Goal: Task Accomplishment & Management: Complete application form

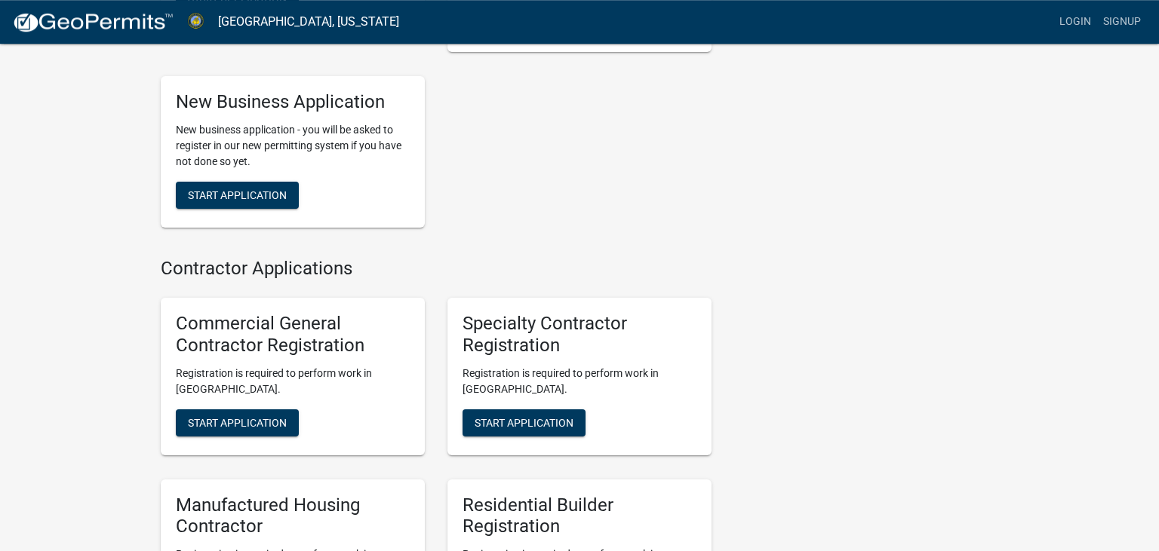
scroll to position [637, 0]
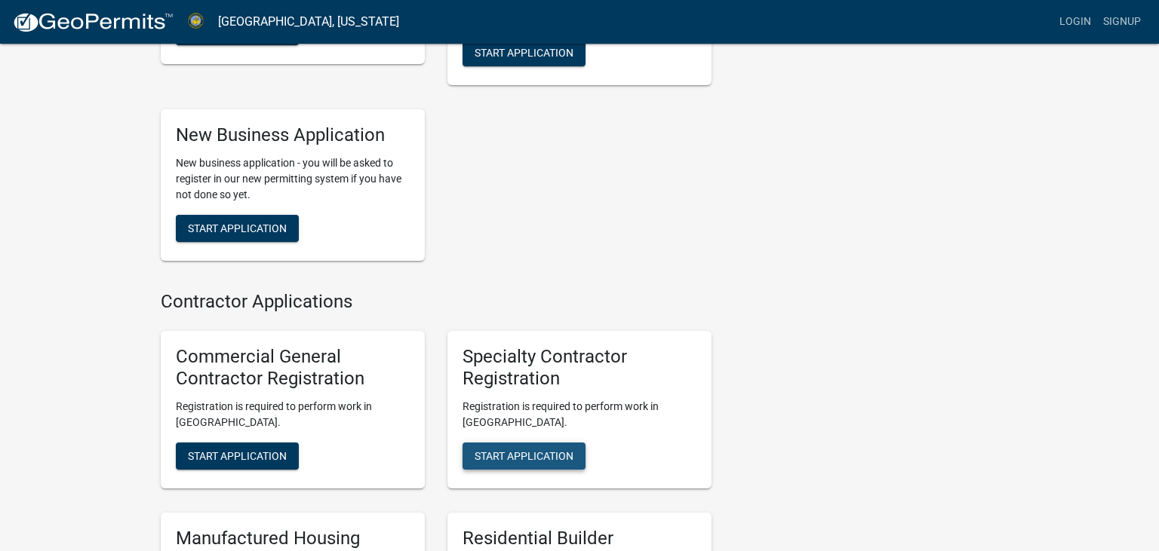
click at [524, 450] on span "Start Application" at bounding box center [523, 456] width 99 height 12
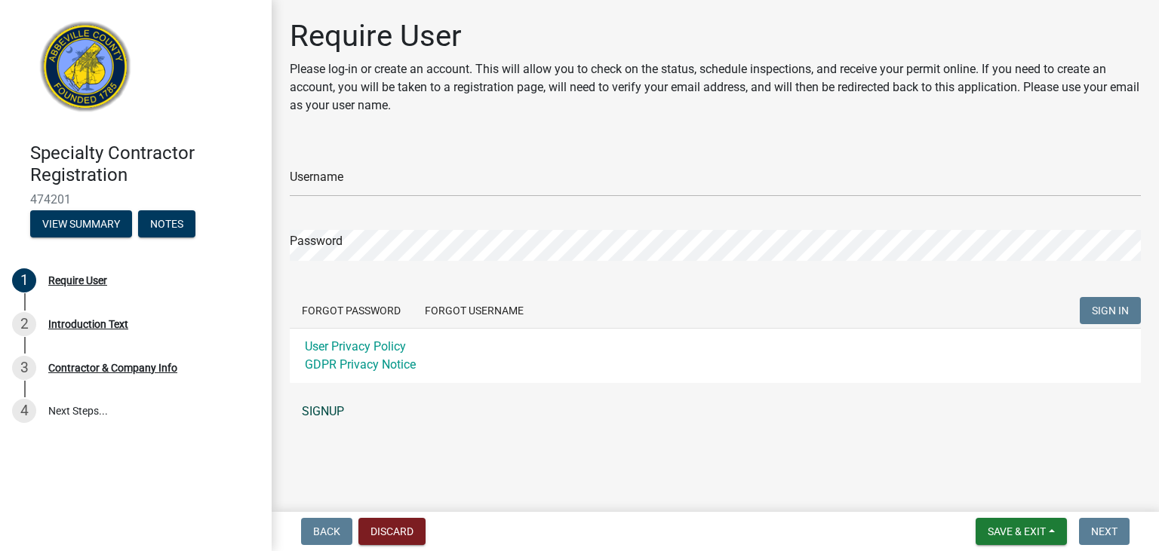
click at [343, 412] on link "SIGNUP" at bounding box center [715, 412] width 851 height 30
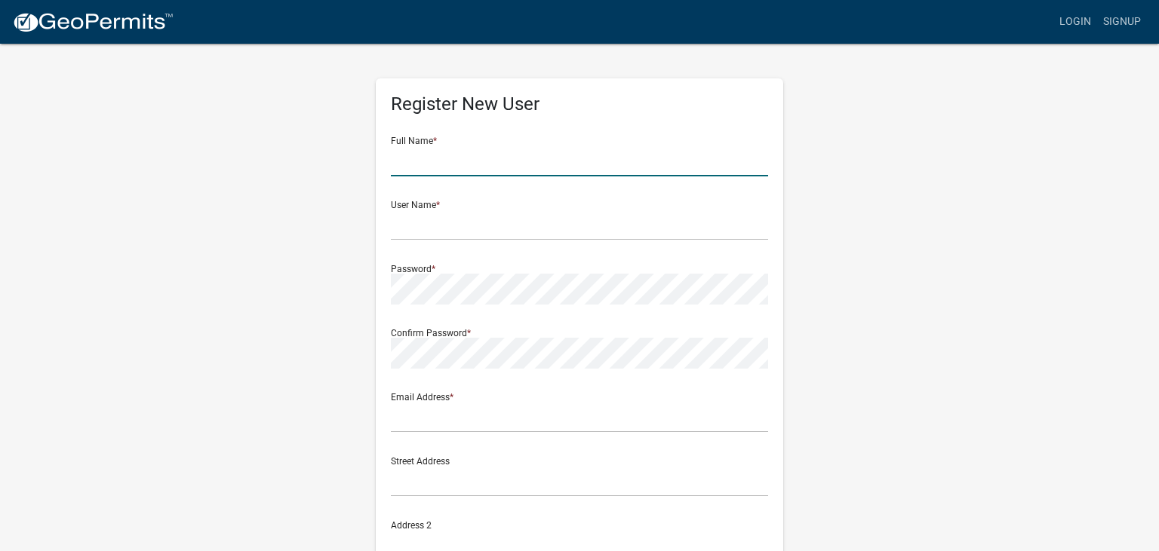
click at [418, 159] on input "text" at bounding box center [579, 161] width 377 height 31
type input "[PERSON_NAME]"
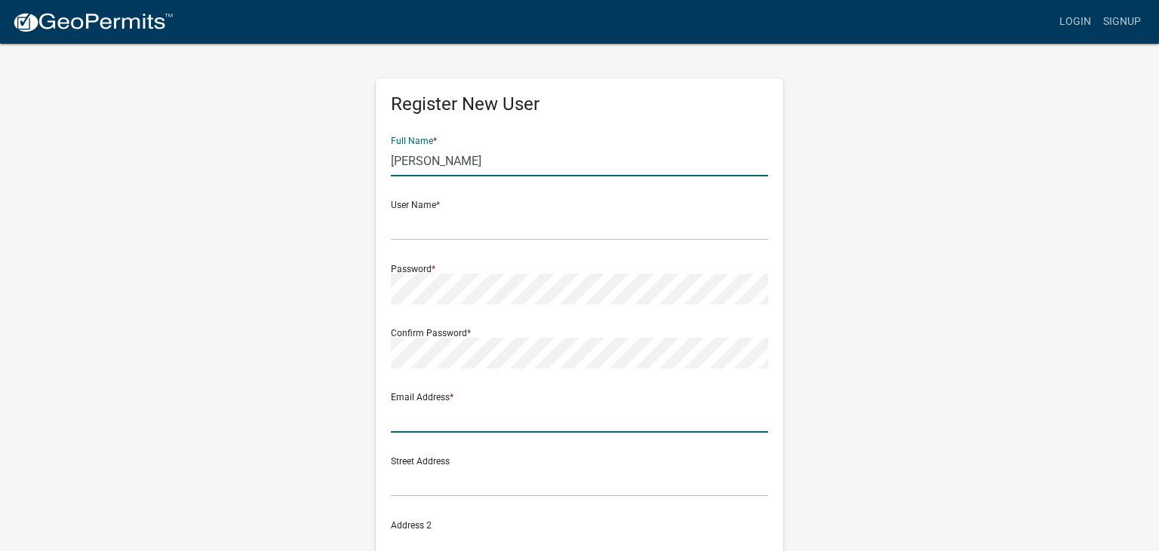
type input "[EMAIL_ADDRESS][DOMAIN_NAME]"
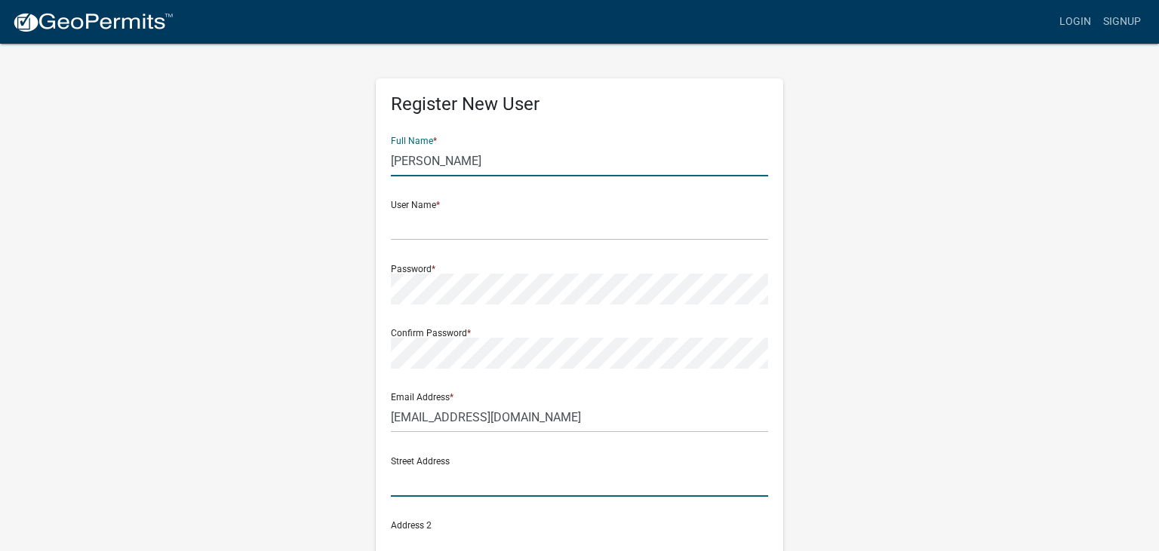
type input "[STREET_ADDRESS][PERSON_NAME]"
type input "[PERSON_NAME]"
type input "SC"
type input "29642"
type input "8643544332"
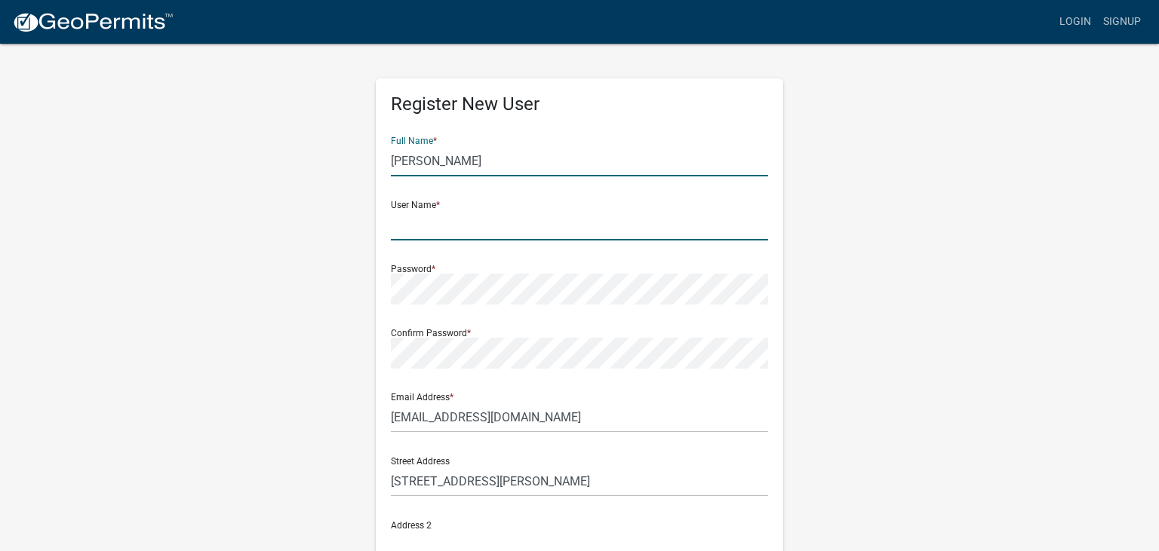
drag, startPoint x: 434, startPoint y: 213, endPoint x: 425, endPoint y: 220, distance: 11.8
click at [432, 214] on input "text" at bounding box center [579, 225] width 377 height 31
type input "Lsutyger03"
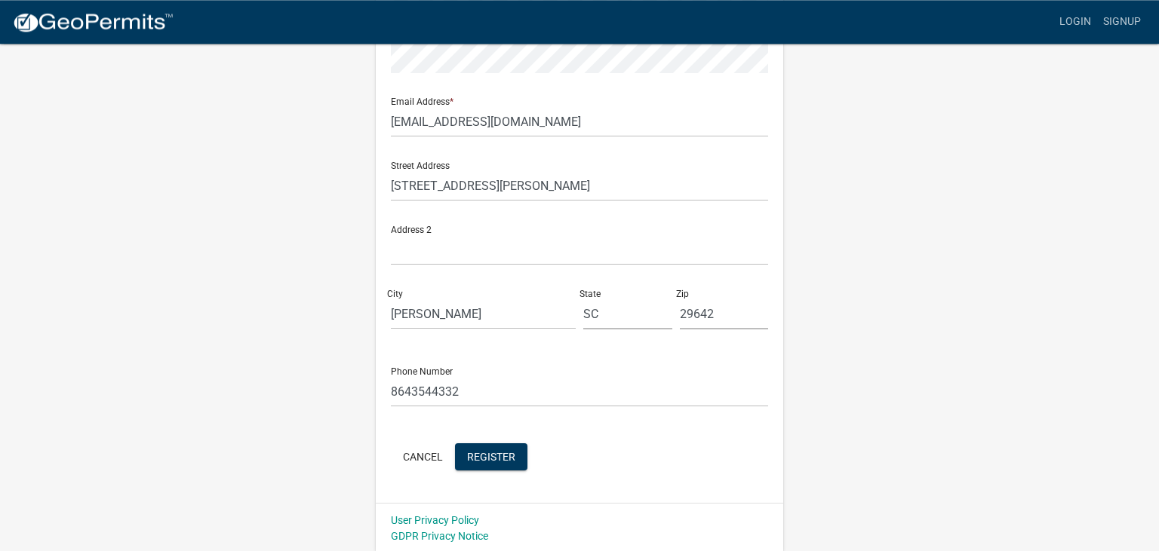
scroll to position [297, 0]
click at [483, 451] on span "Register" at bounding box center [491, 455] width 48 height 12
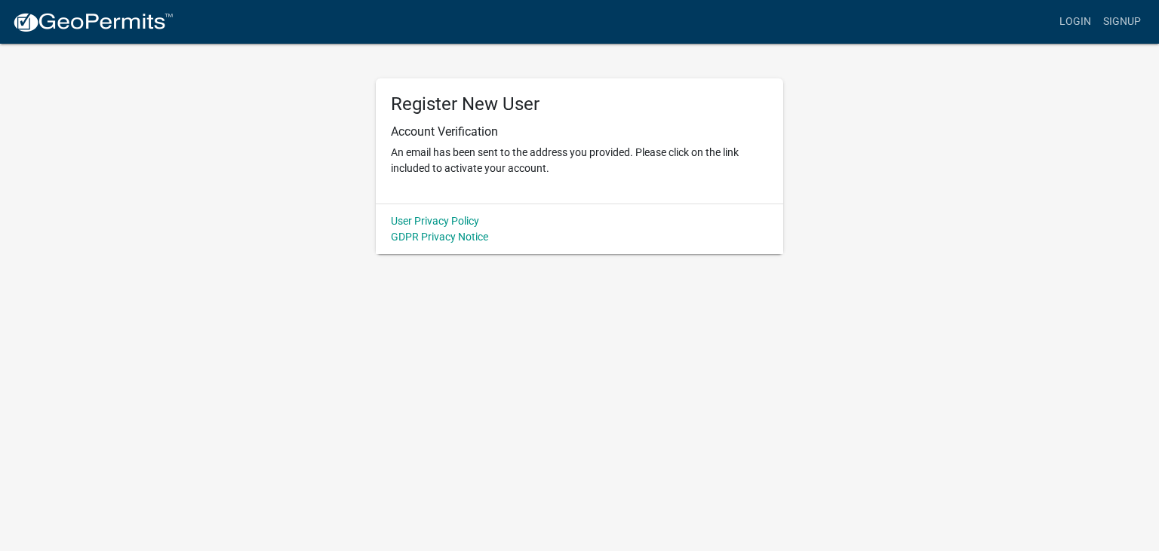
scroll to position [0, 0]
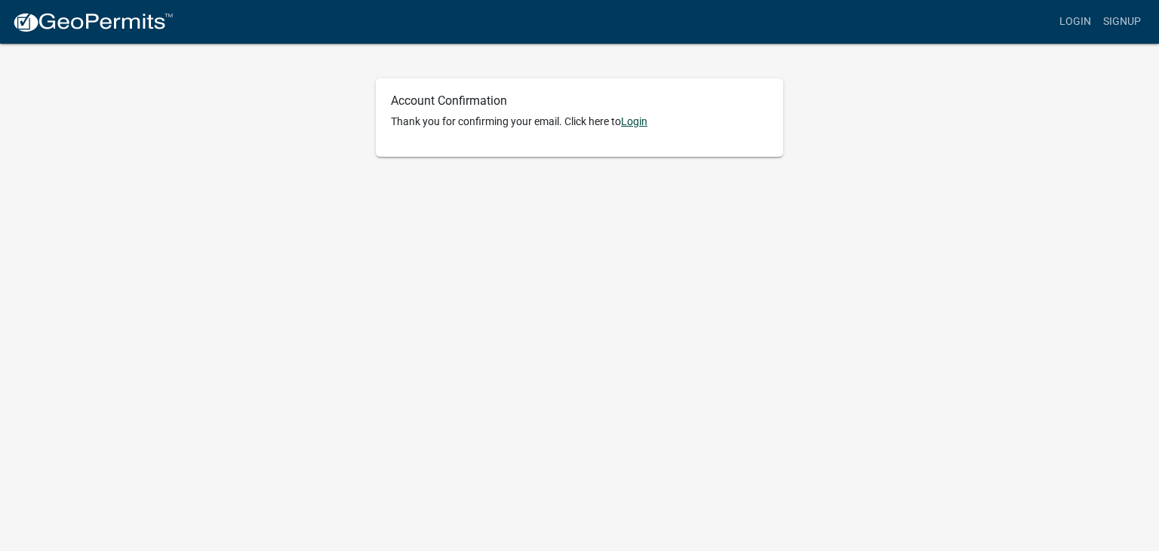
click at [636, 122] on link "Login" at bounding box center [634, 121] width 26 height 12
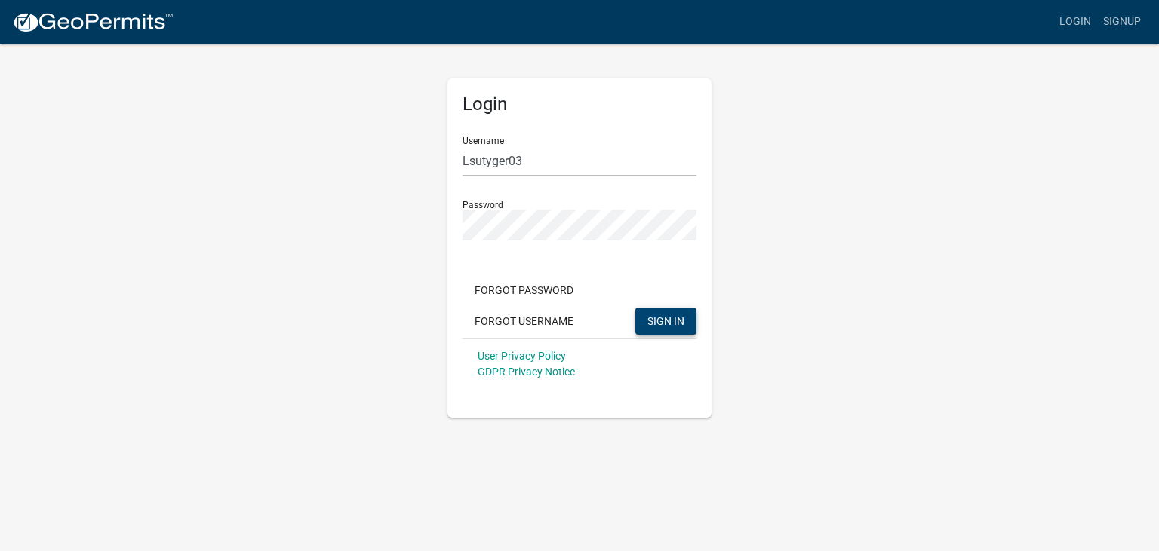
click at [665, 324] on span "SIGN IN" at bounding box center [665, 321] width 37 height 12
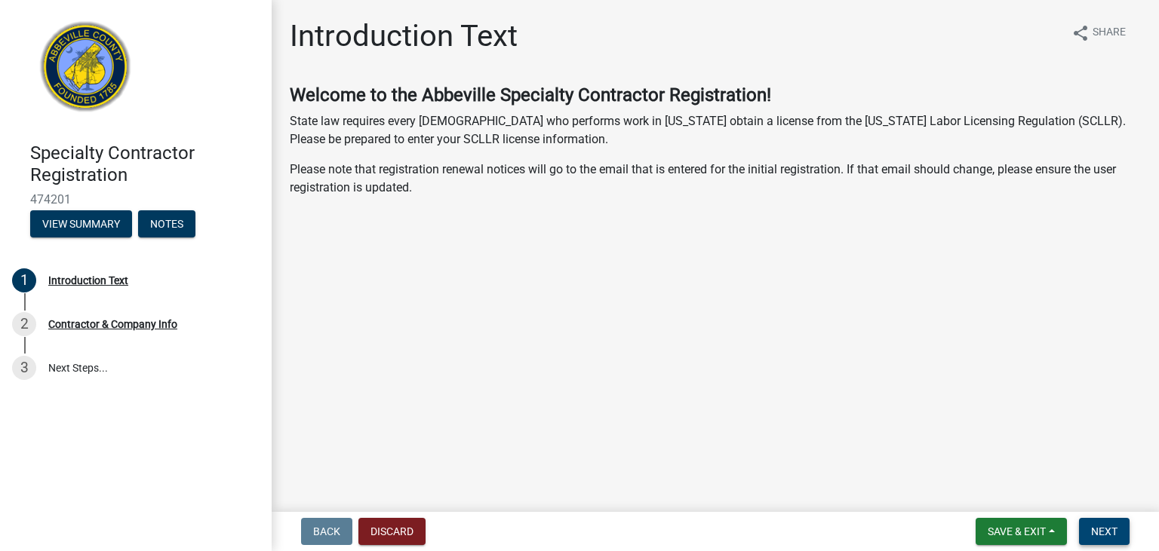
click at [1094, 533] on span "Next" at bounding box center [1104, 532] width 26 height 12
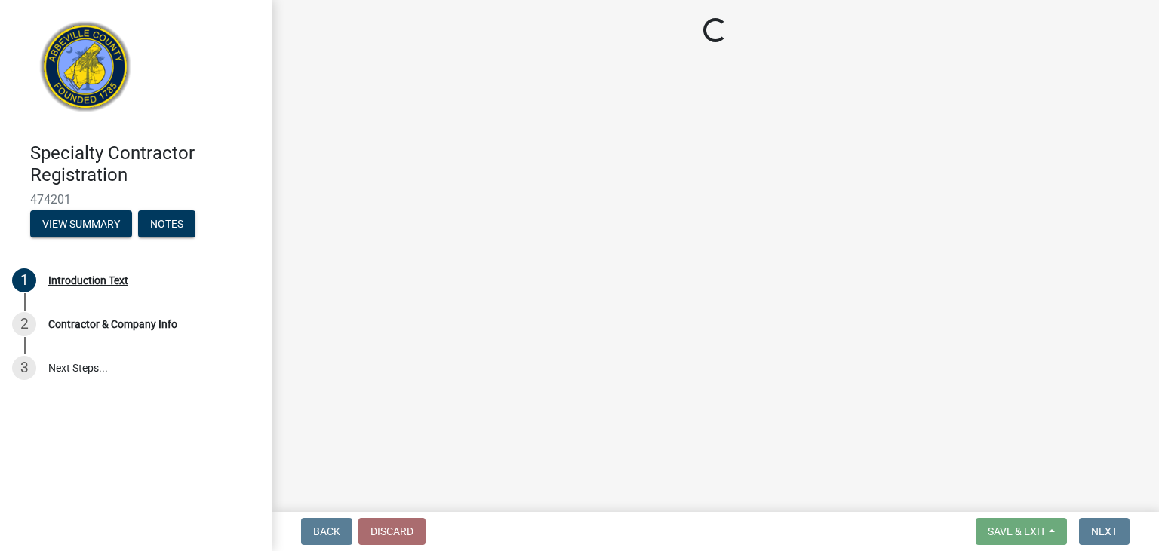
select select "SC"
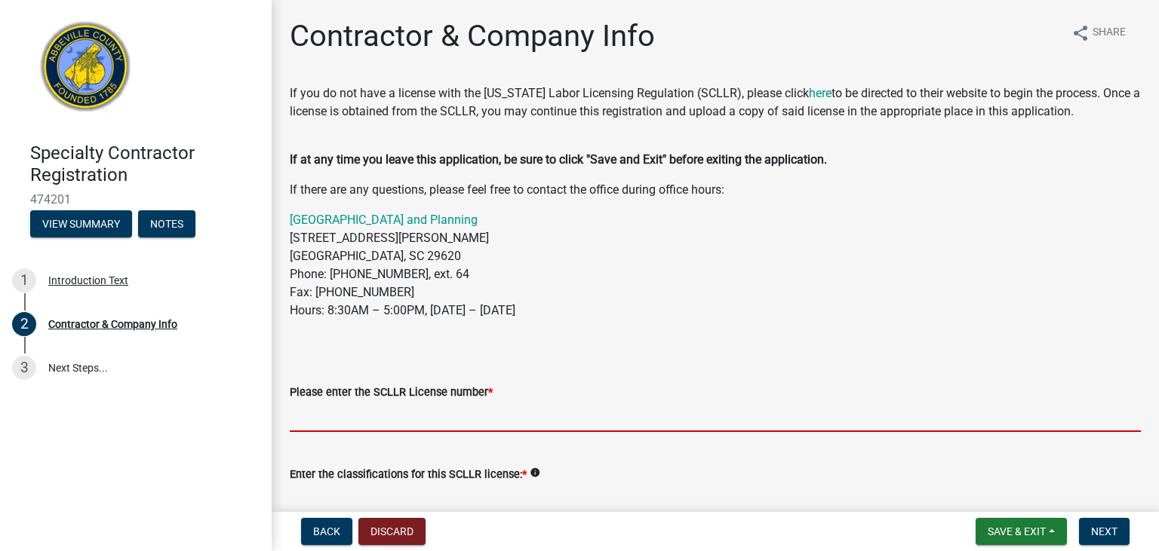
click at [352, 404] on input "Please enter the SCLLR License number *" at bounding box center [715, 416] width 851 height 31
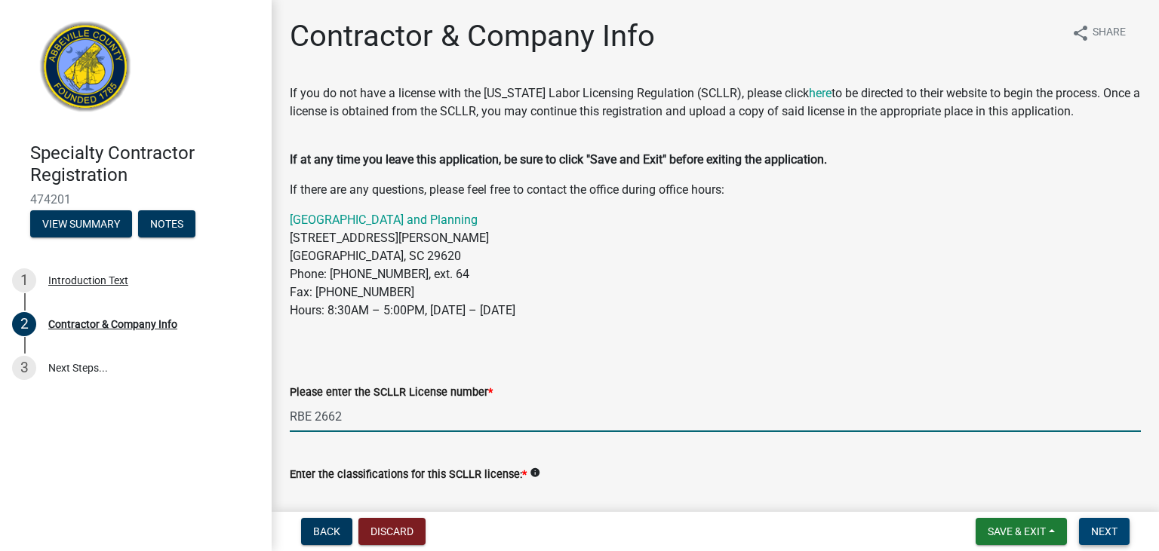
type input "RBE 2662"
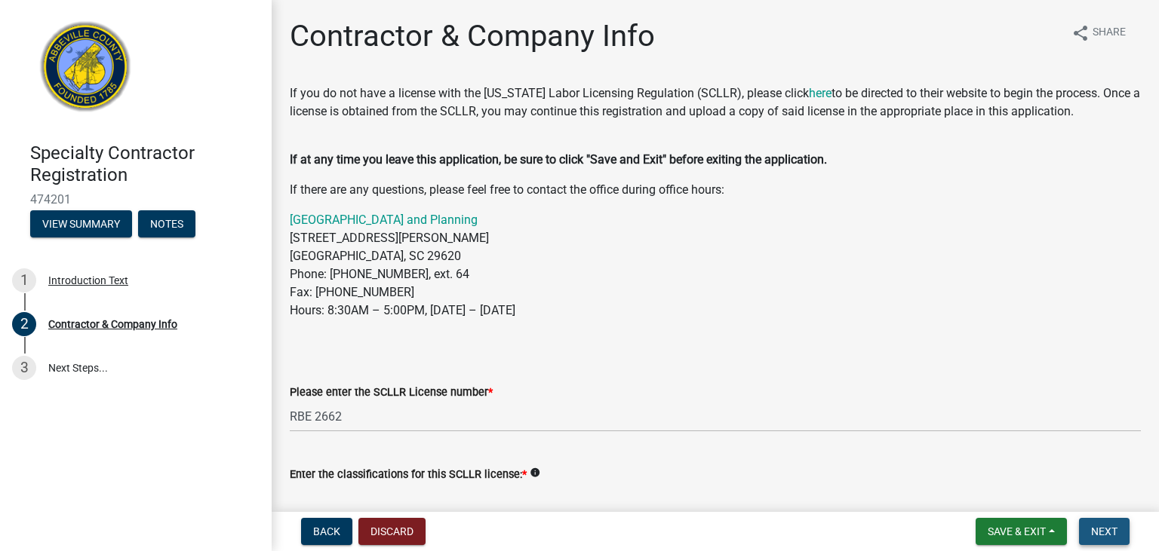
click at [1102, 541] on button "Next" at bounding box center [1104, 531] width 51 height 27
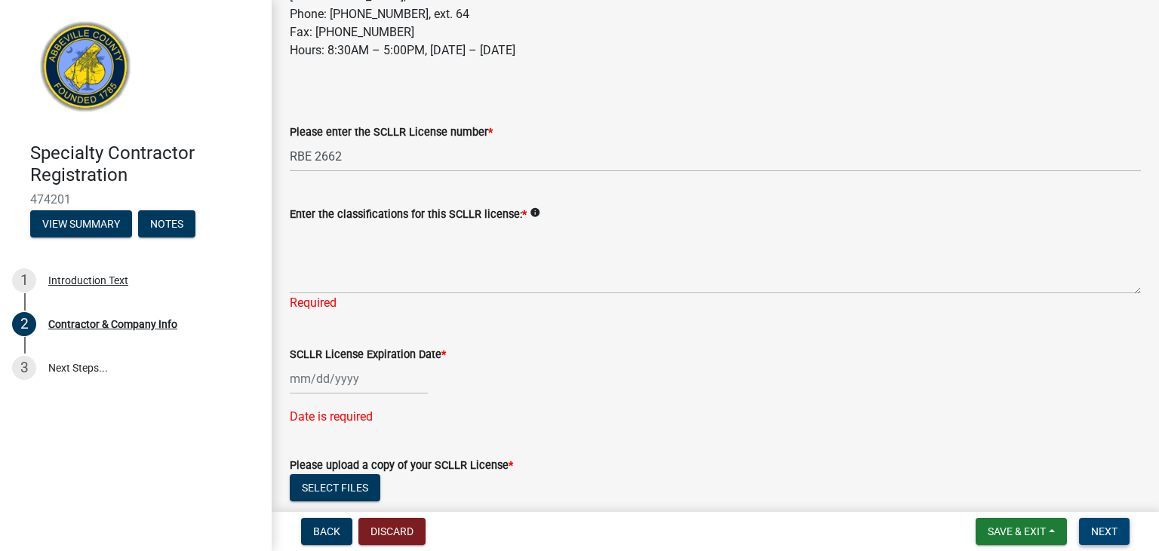
scroll to position [347, 0]
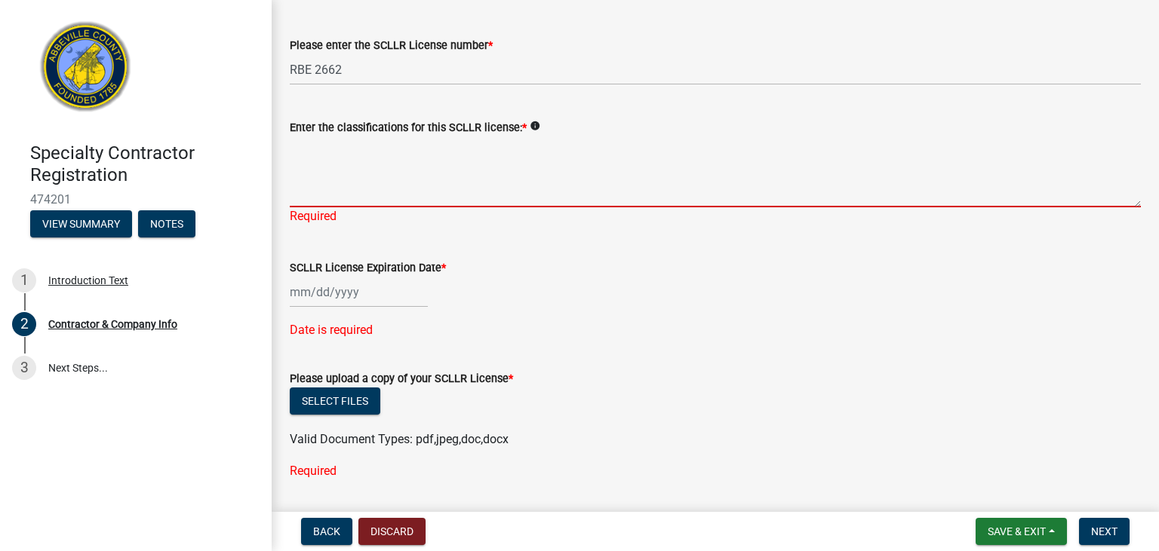
click at [309, 193] on textarea "Enter the classifications for this SCLLR license: *" at bounding box center [715, 172] width 851 height 71
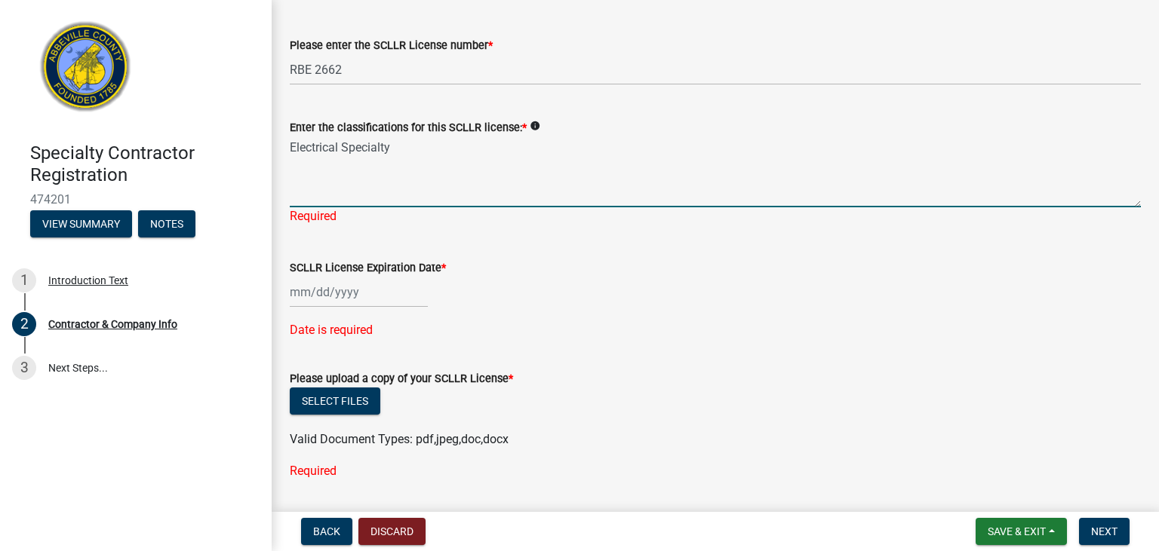
type textarea "Electrical Specialty"
click at [318, 282] on input "SCLLR License Expiration Date *" at bounding box center [359, 292] width 138 height 31
select select "9"
select select "2025"
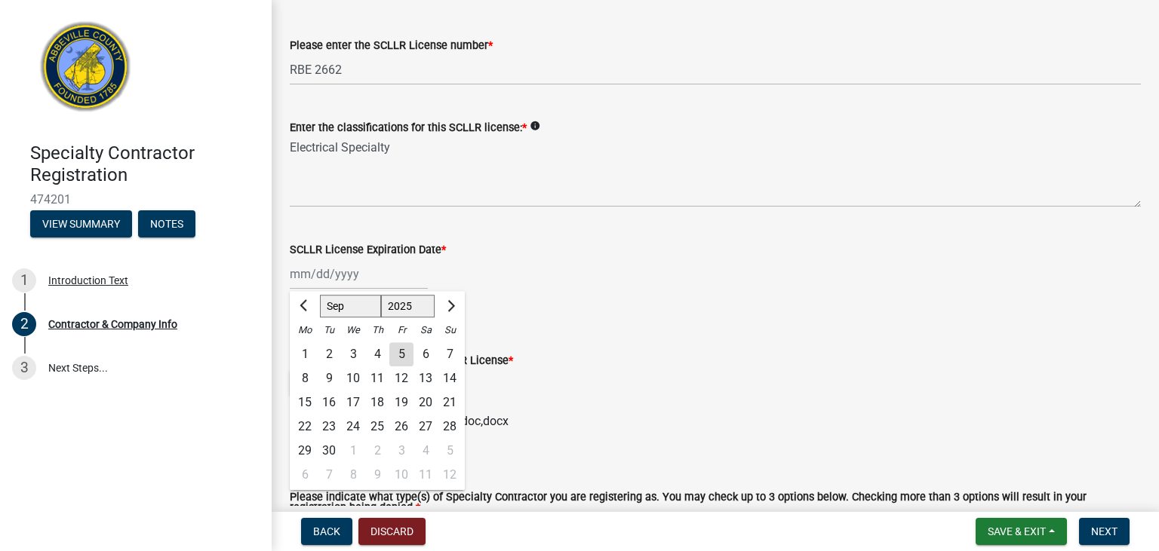
click at [320, 295] on select "Jan Feb Mar Apr May Jun Jul Aug Sep Oct Nov Dec" at bounding box center [350, 306] width 61 height 23
select select "6"
click option "Jun" at bounding box center [0, 0] width 0 height 0
select select "2027"
click option "2027" at bounding box center [0, 0] width 0 height 0
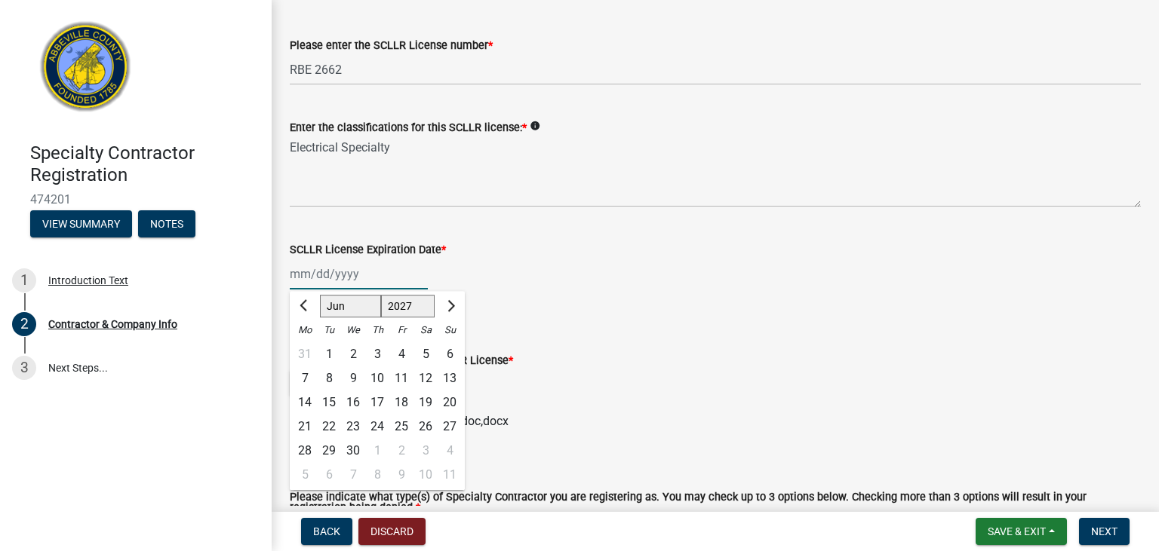
click at [352, 453] on div "30" at bounding box center [353, 451] width 24 height 24
type input "06/30/2027"
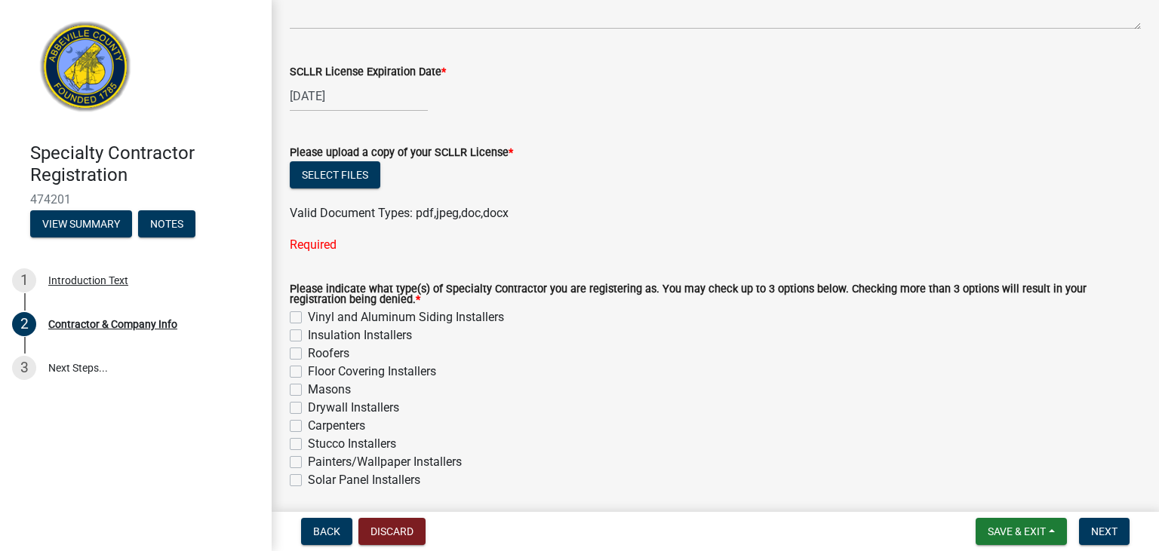
scroll to position [521, 0]
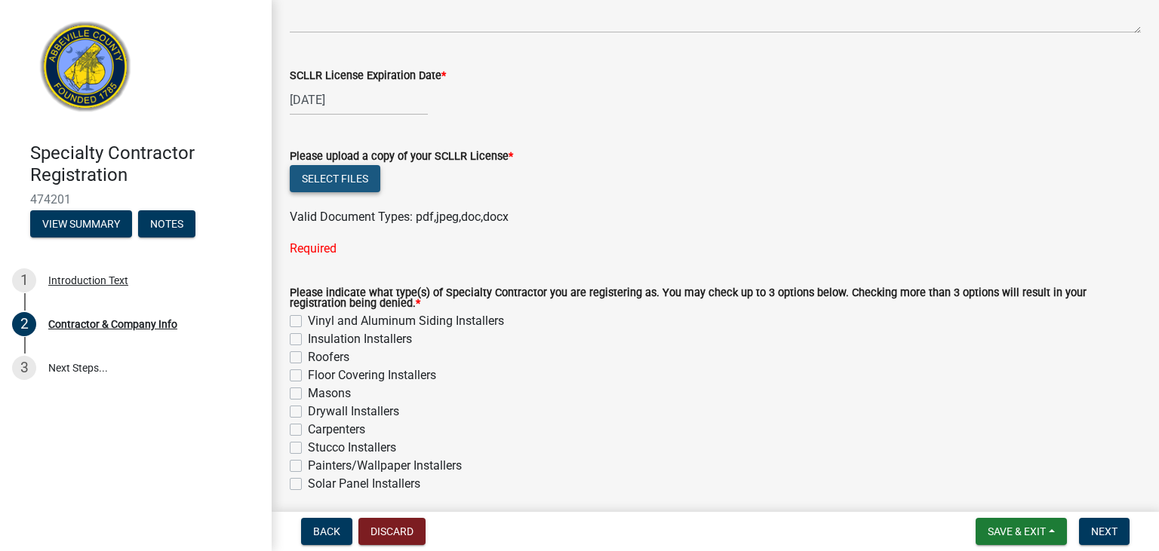
click at [333, 186] on button "Select files" at bounding box center [335, 178] width 91 height 27
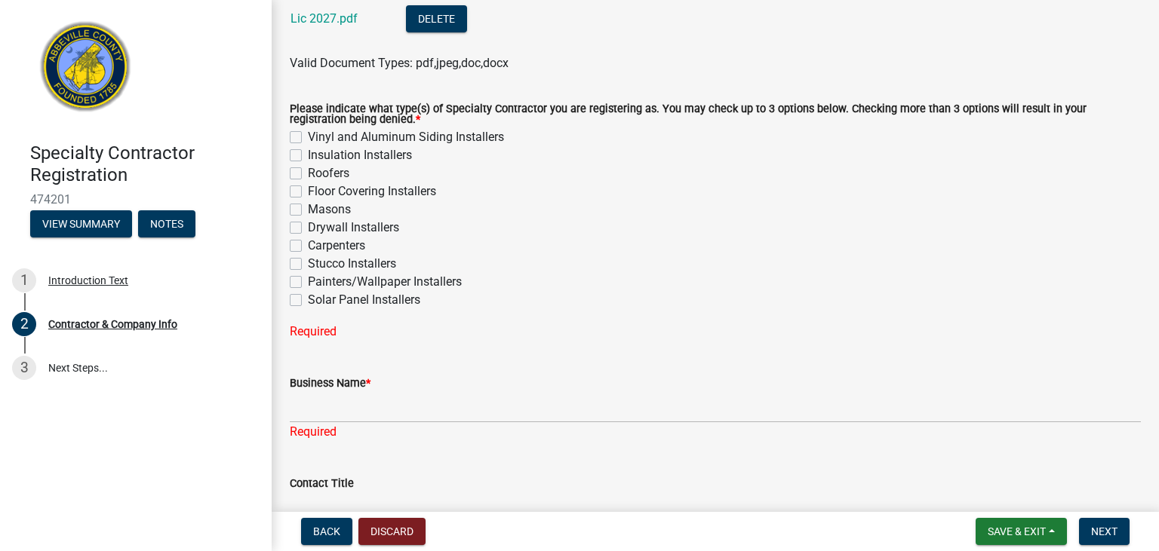
scroll to position [781, 0]
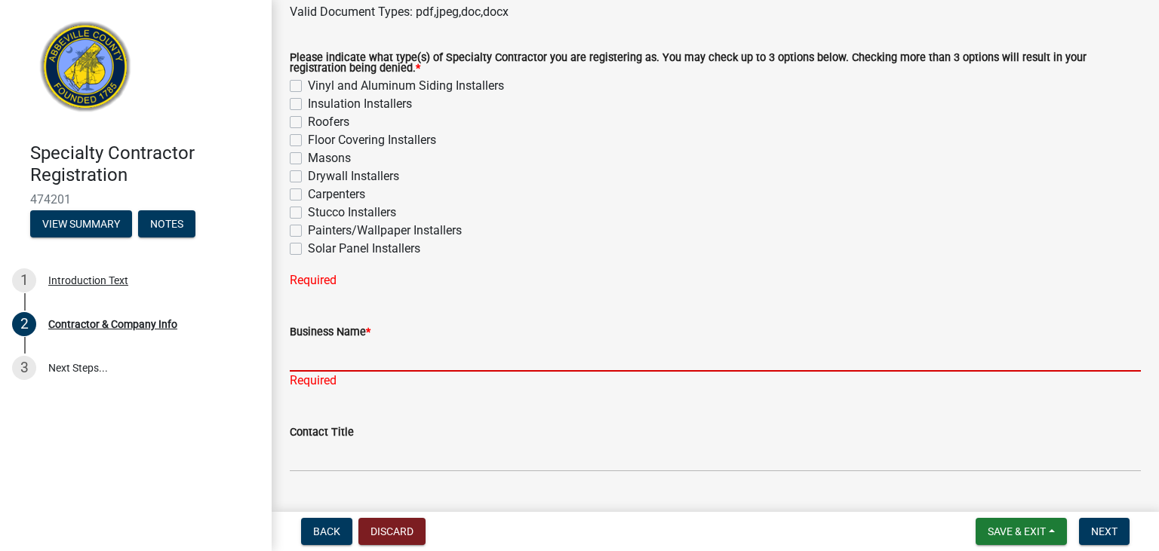
click at [346, 363] on input "Business Name *" at bounding box center [715, 356] width 851 height 31
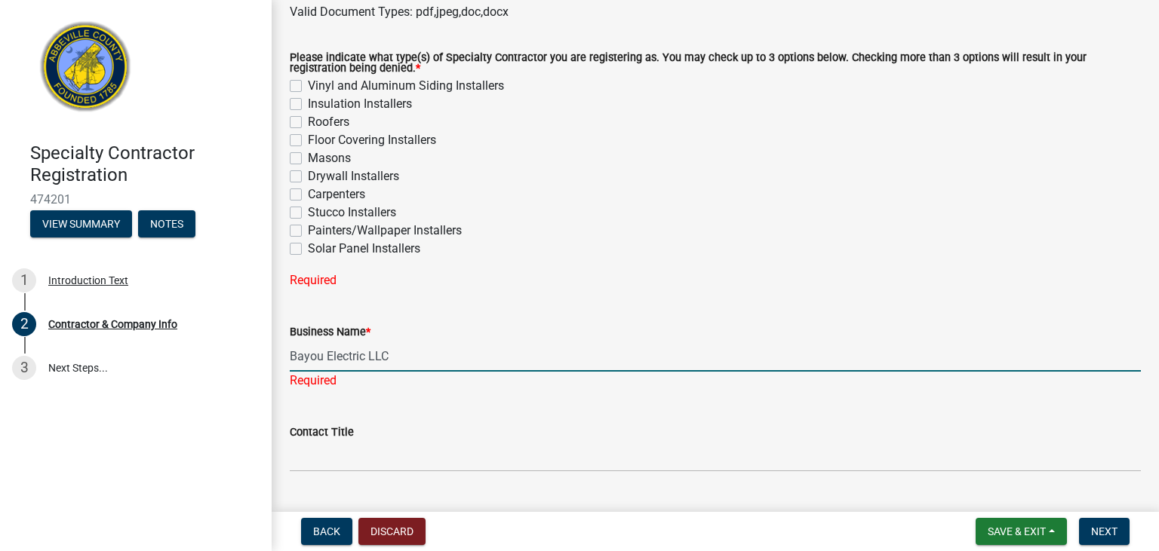
type input "Bayou Electric LLC"
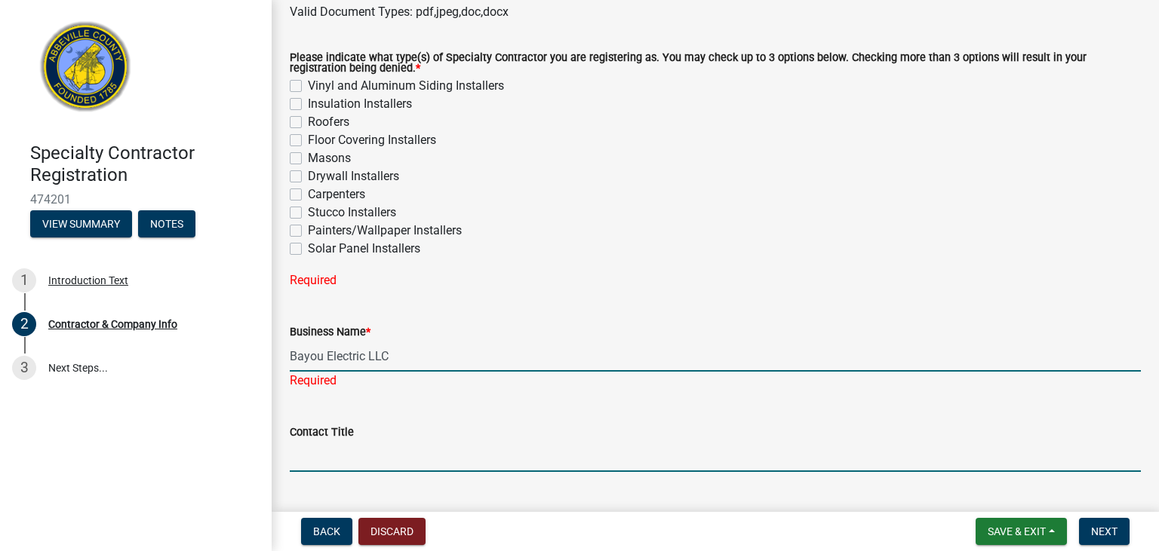
click at [349, 462] on input "Contact Title" at bounding box center [715, 456] width 851 height 31
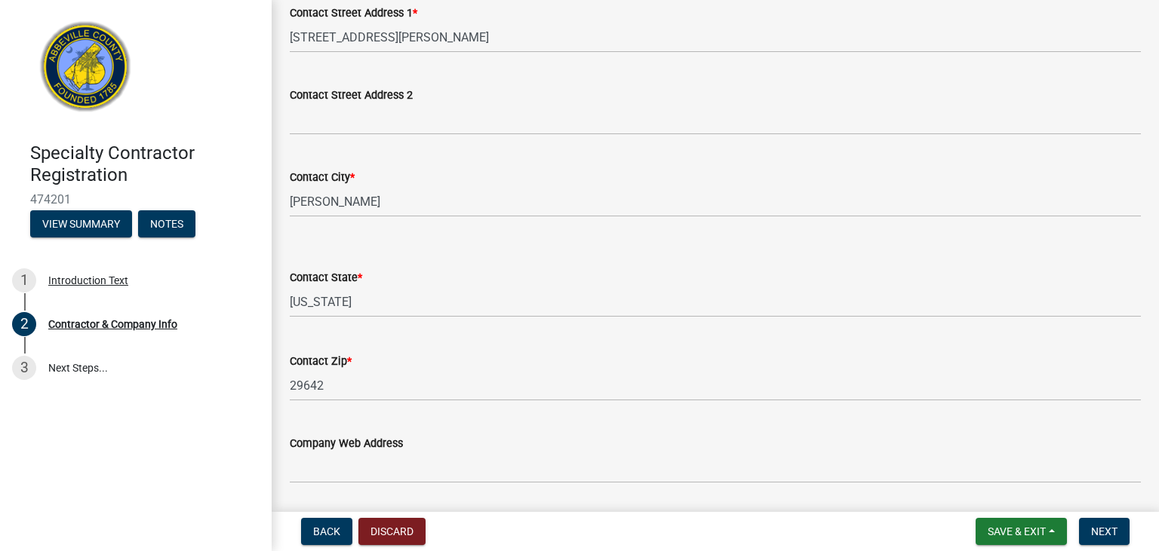
scroll to position [1477, 0]
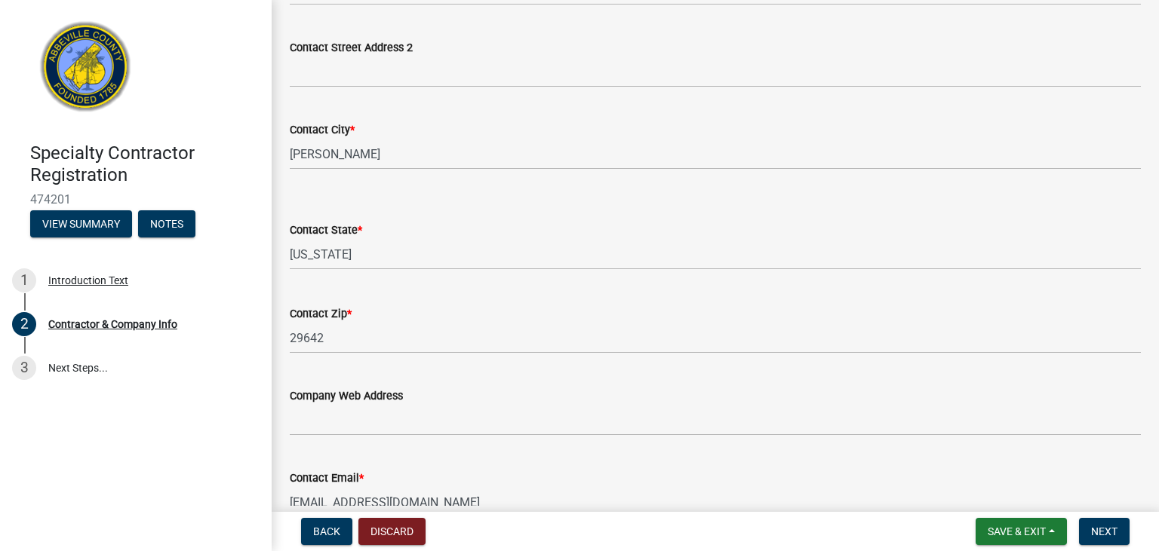
type input "Owner"
click at [290, 239] on select "Select Item... Alabama Alaska Arizona Arkansas California Colorado Connecticut …" at bounding box center [715, 254] width 851 height 31
click at [374, 257] on select "Select Item... Alabama Alaska Arizona Arkansas California Colorado Connecticut …" at bounding box center [715, 254] width 851 height 31
click at [290, 239] on select "Select Item... Alabama Alaska Arizona Arkansas California Colorado Connecticut …" at bounding box center [715, 254] width 851 height 31
click option "South Carolina" at bounding box center [0, 0] width 0 height 0
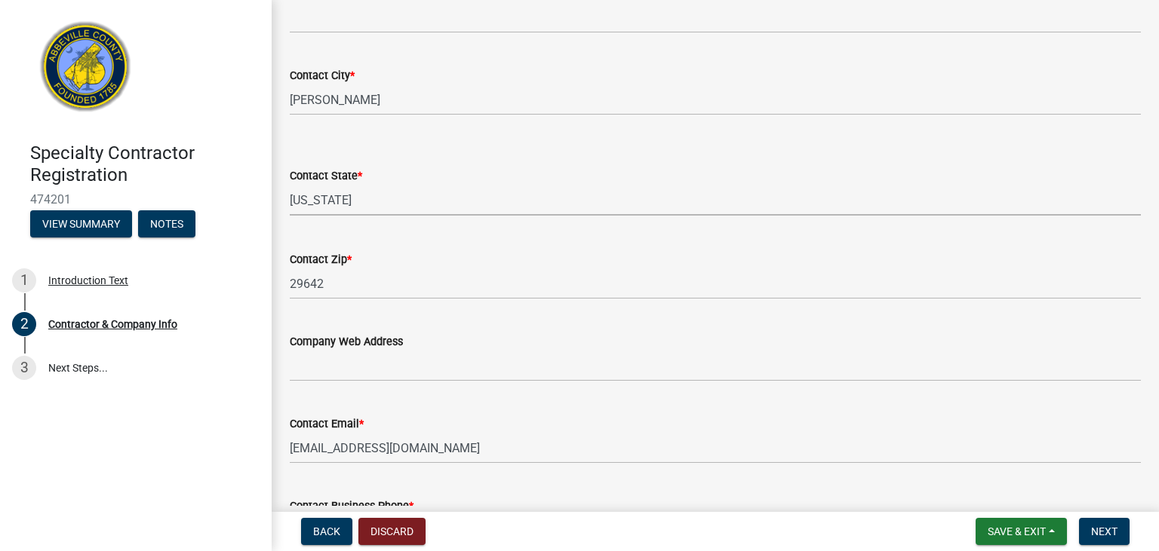
scroll to position [1564, 0]
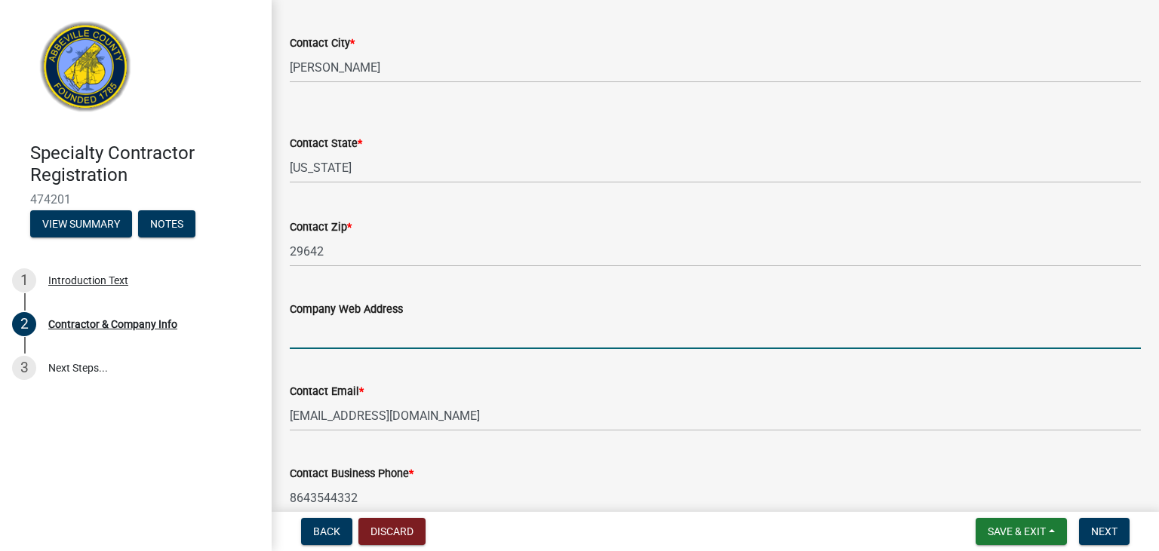
click at [353, 345] on input "Company Web Address" at bounding box center [715, 333] width 851 height 31
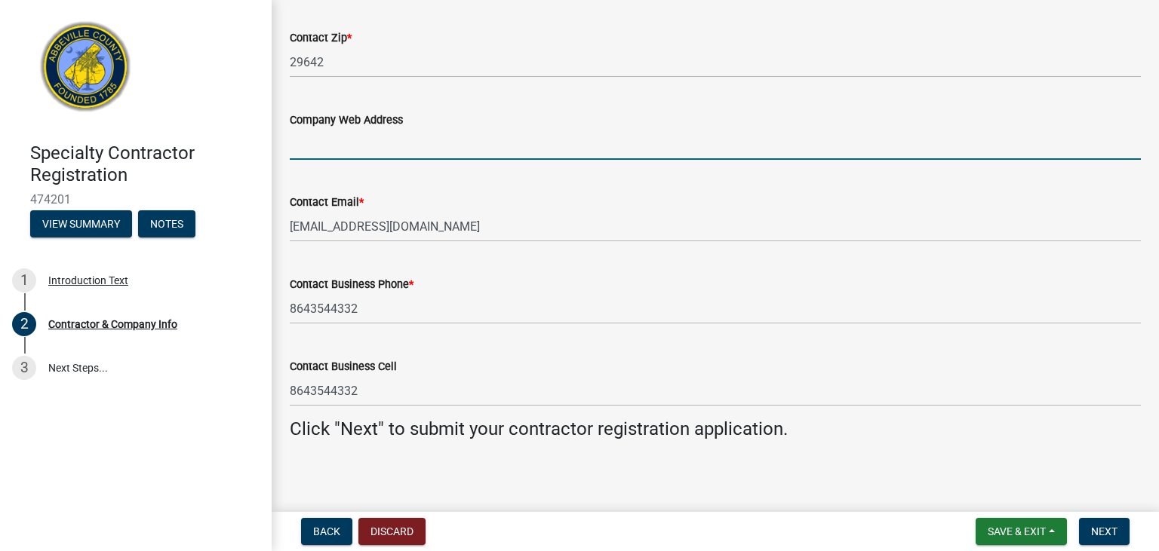
scroll to position [1758, 0]
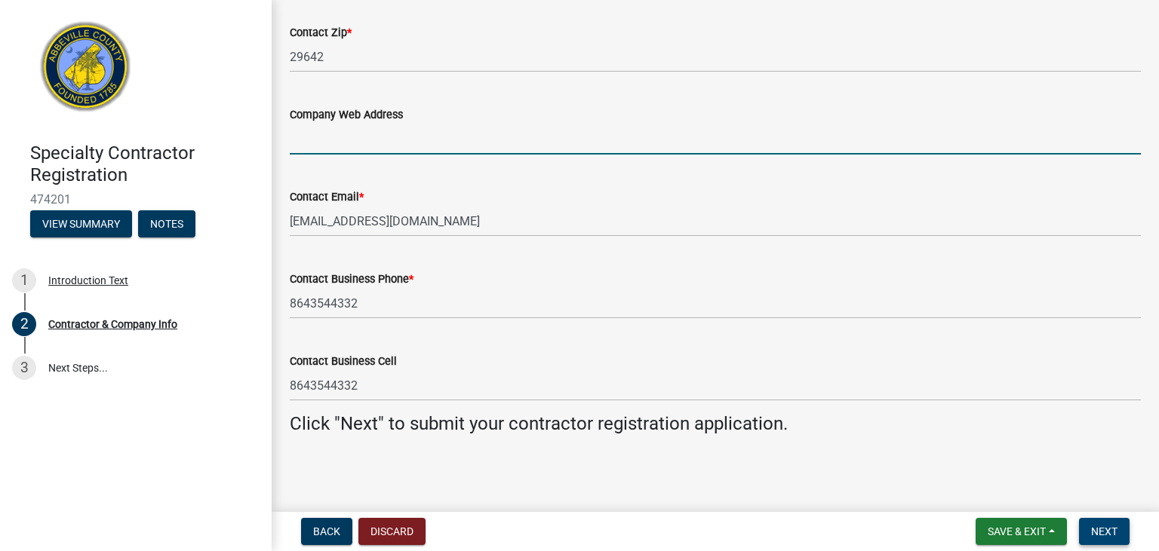
click at [1106, 529] on span "Next" at bounding box center [1104, 532] width 26 height 12
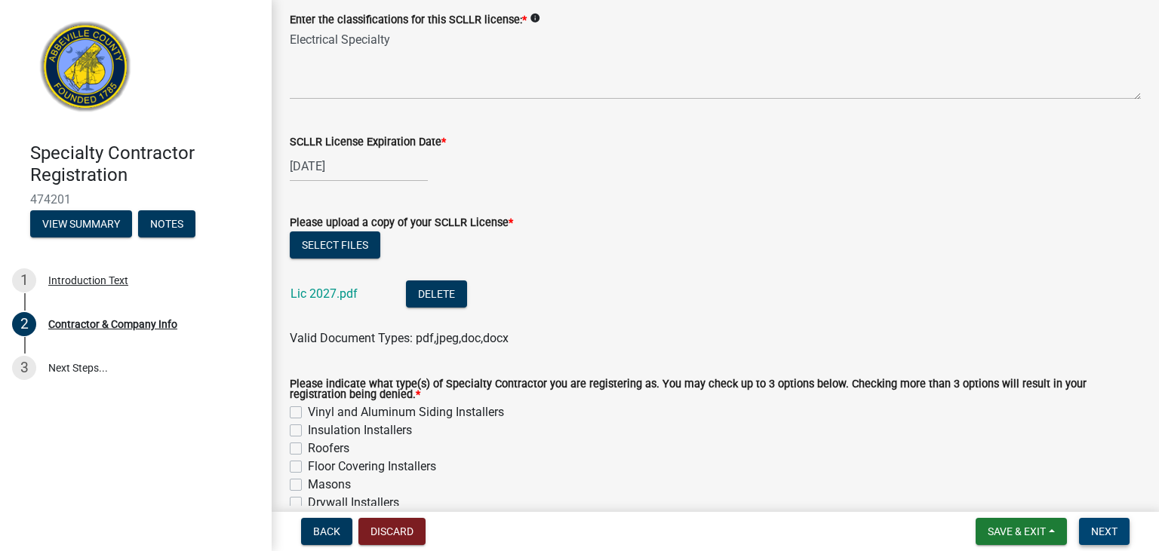
scroll to position [368, 0]
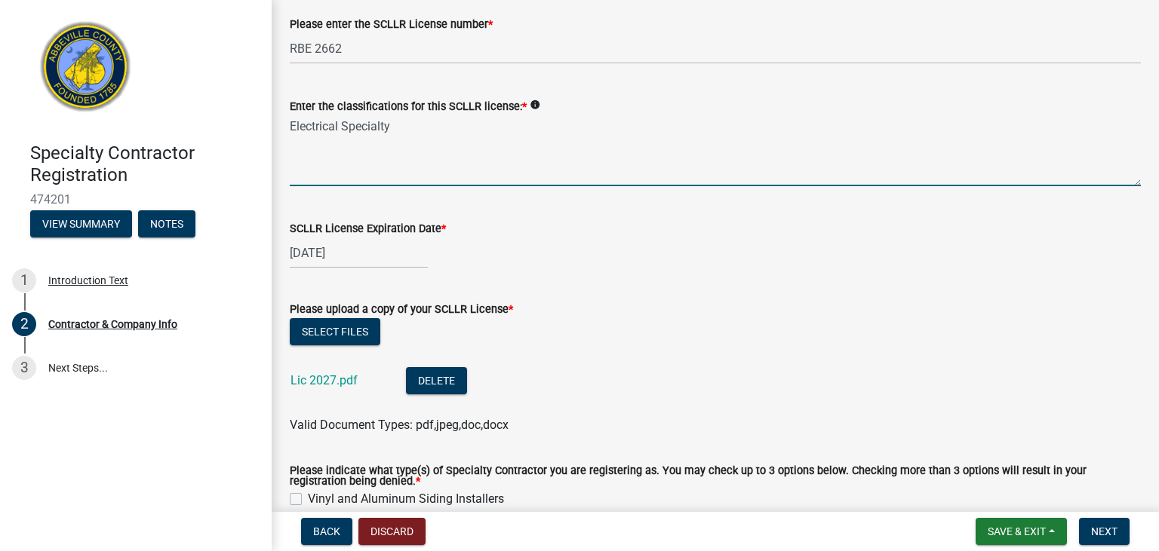
click at [395, 134] on textarea "Electrical Specialty" at bounding box center [715, 150] width 851 height 71
type textarea "Electrical"
select select "6"
select select "2027"
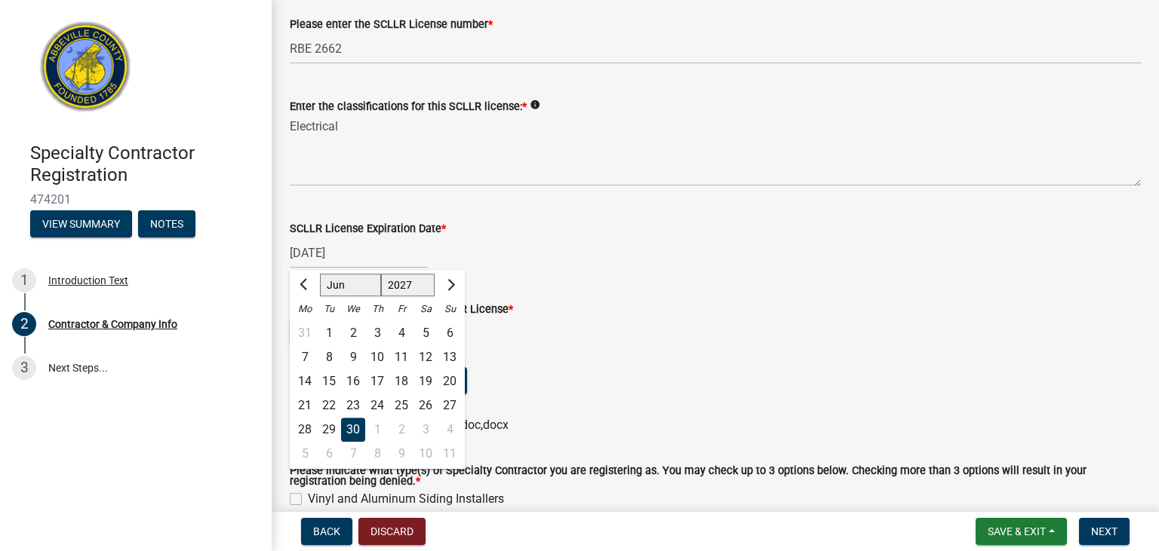
click at [379, 247] on input "06/30/2027" at bounding box center [359, 253] width 138 height 31
click at [530, 256] on div "06/30/2027 Jan Feb Mar Apr May Jun Jul Aug Sep Oct Nov Dec 1527 1528 1529 1530 …" at bounding box center [715, 253] width 851 height 31
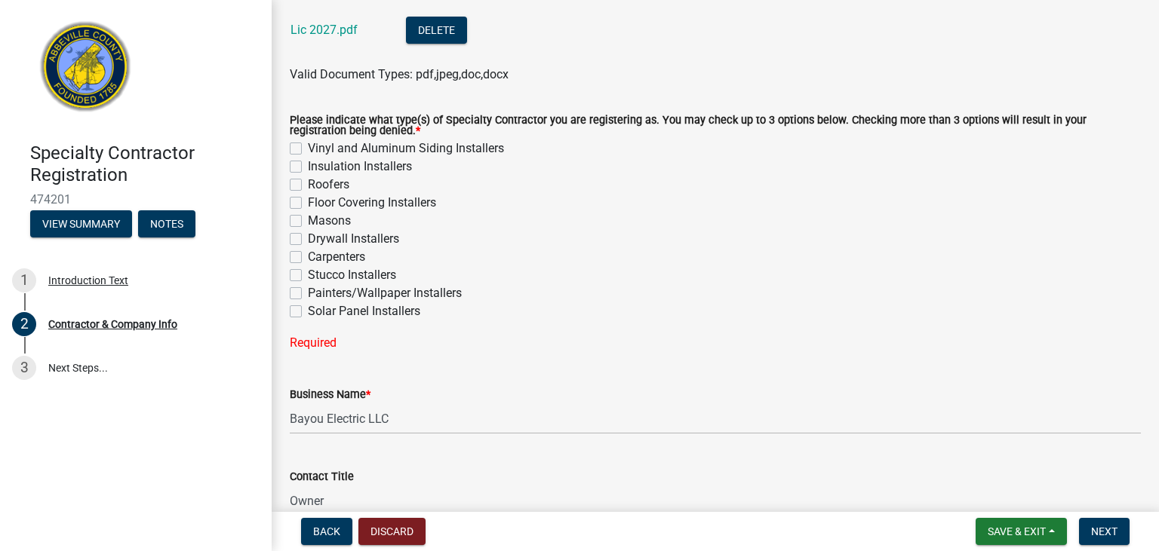
scroll to position [803, 0]
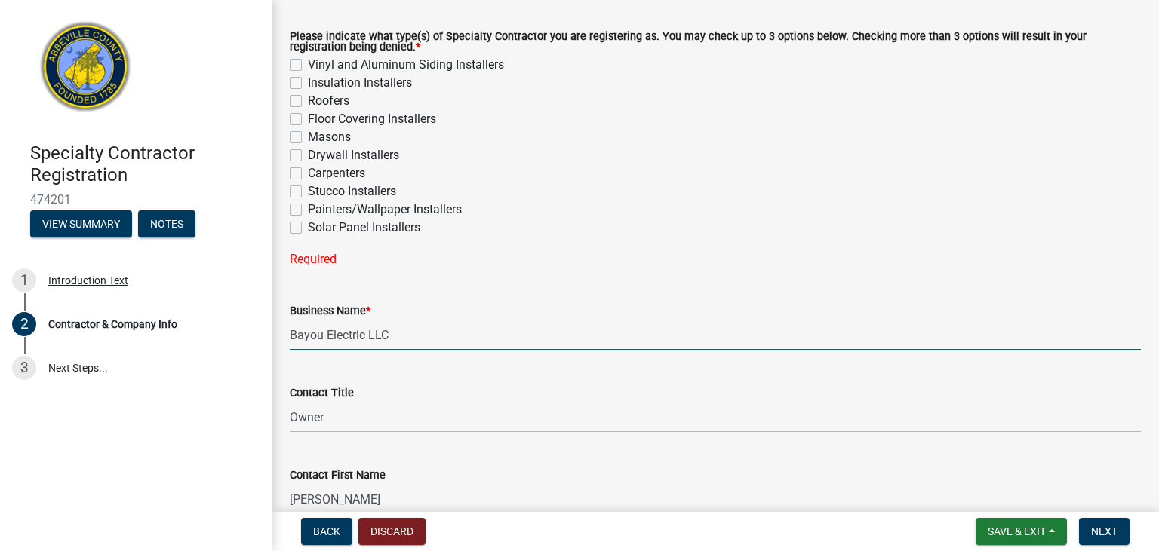
click at [428, 327] on input "Bayou Electric LLC" at bounding box center [715, 335] width 851 height 31
type input "Bayou Electric LL"
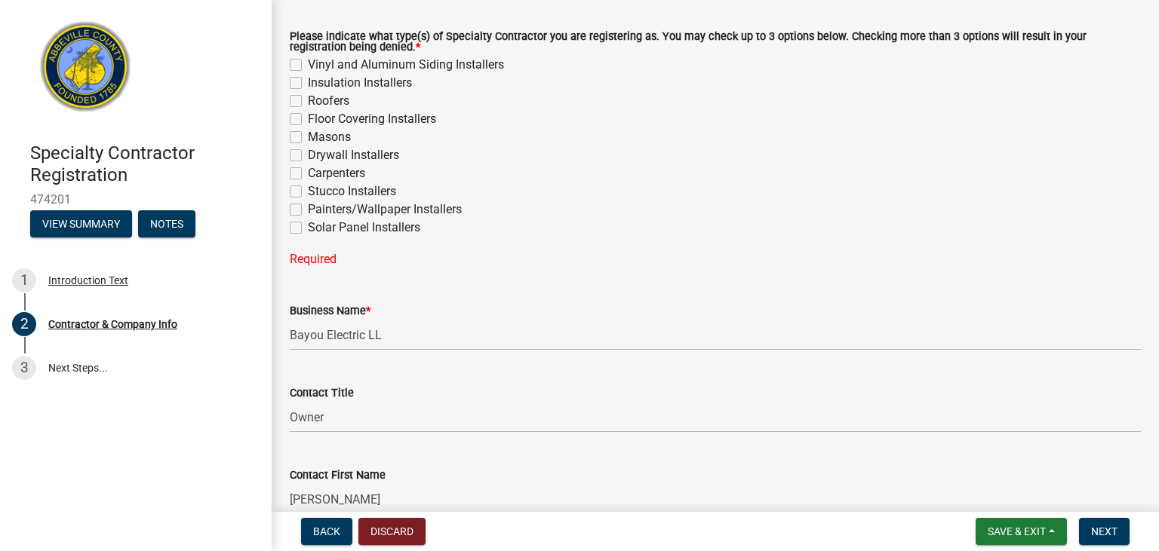
select select "CA"
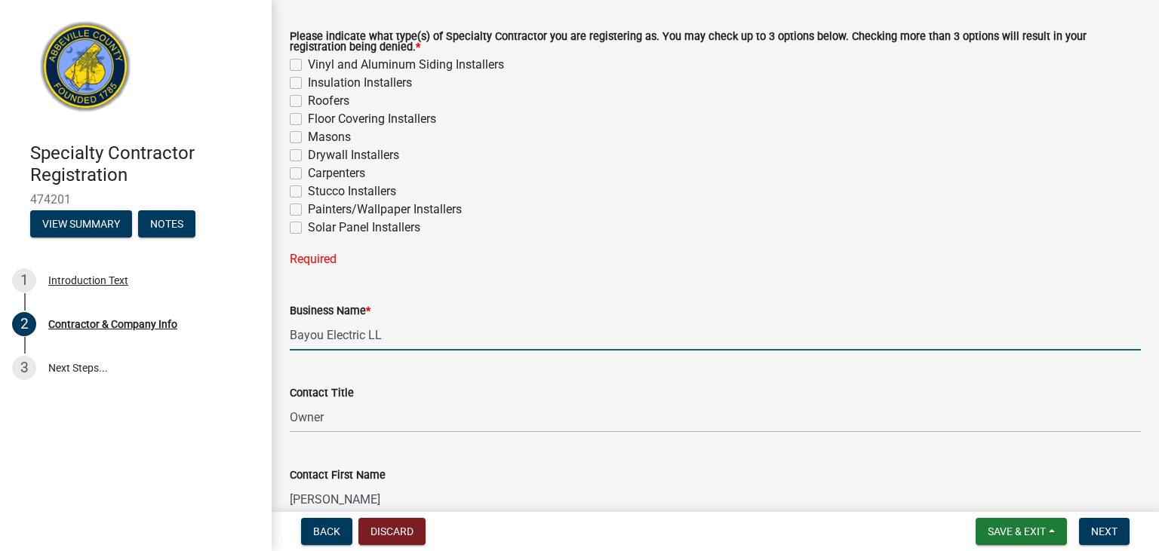
click at [423, 327] on input "Bayou Electric LL" at bounding box center [715, 335] width 851 height 31
type input "Bayou Electric LLC"
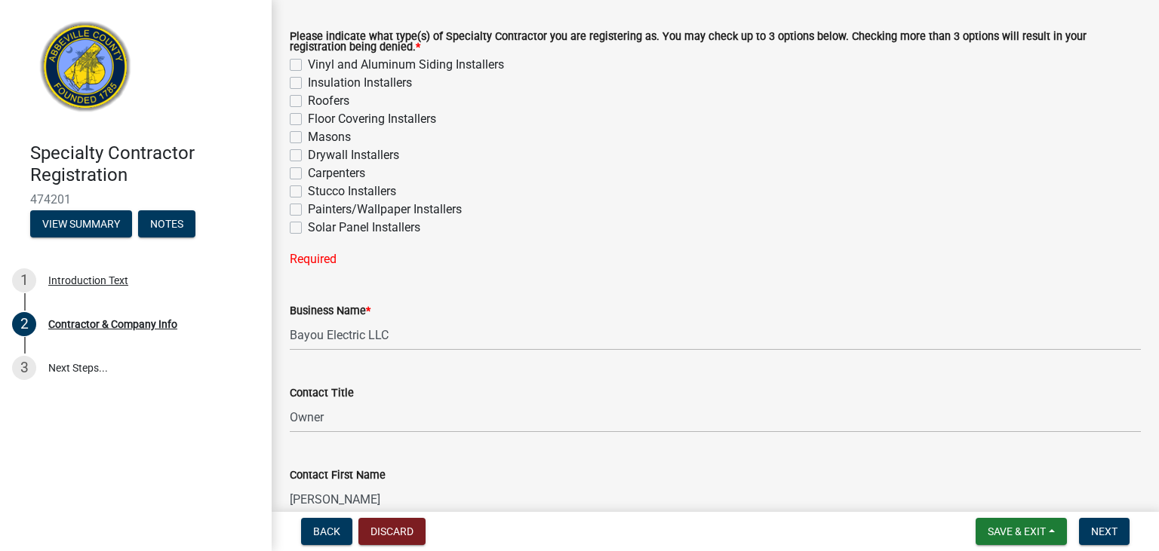
click at [524, 268] on wm-data-entity-input "Please indicate what type(s) of Specialty Contractor you are registering as. Yo…" at bounding box center [715, 147] width 851 height 267
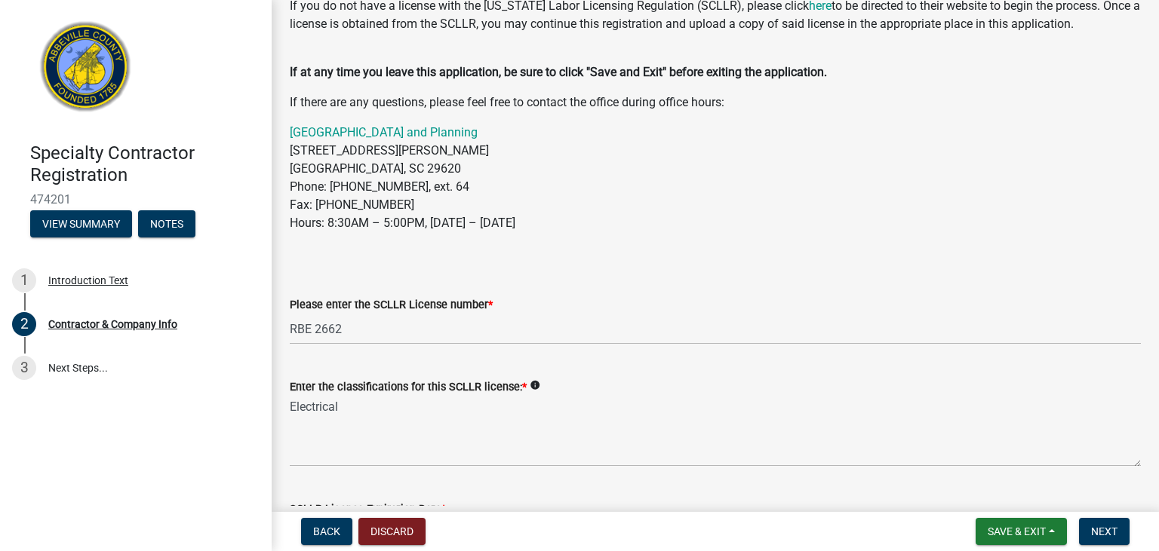
scroll to position [0, 0]
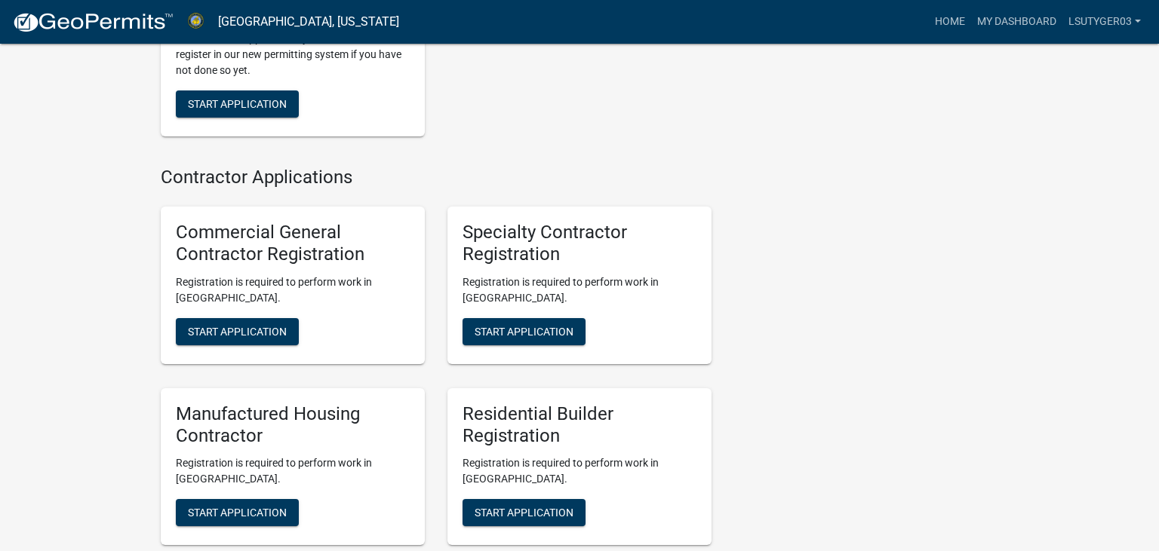
scroll to position [1115, 0]
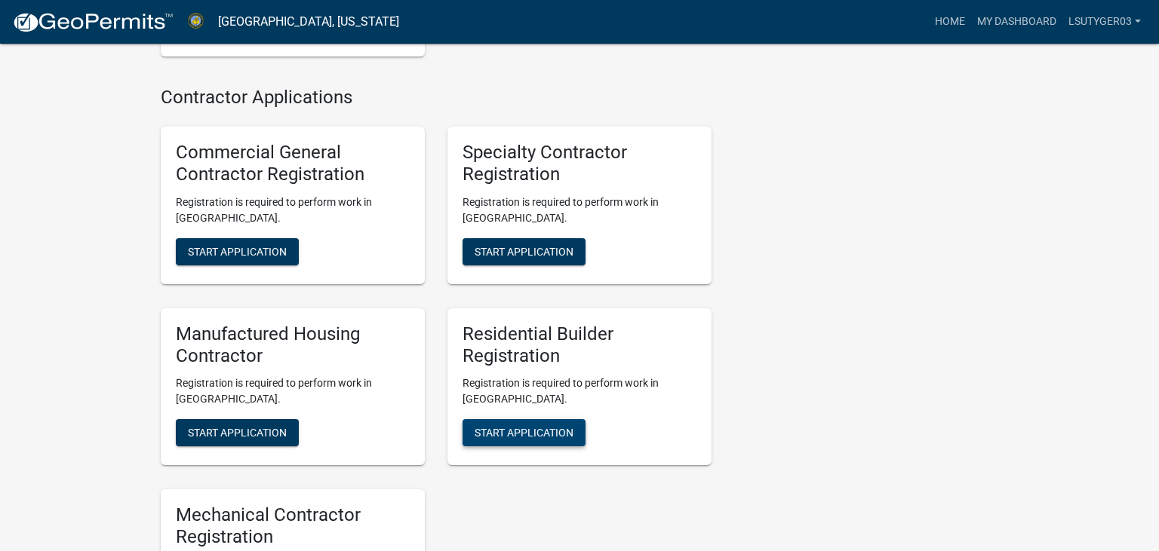
click at [502, 419] on button "Start Application" at bounding box center [523, 432] width 123 height 27
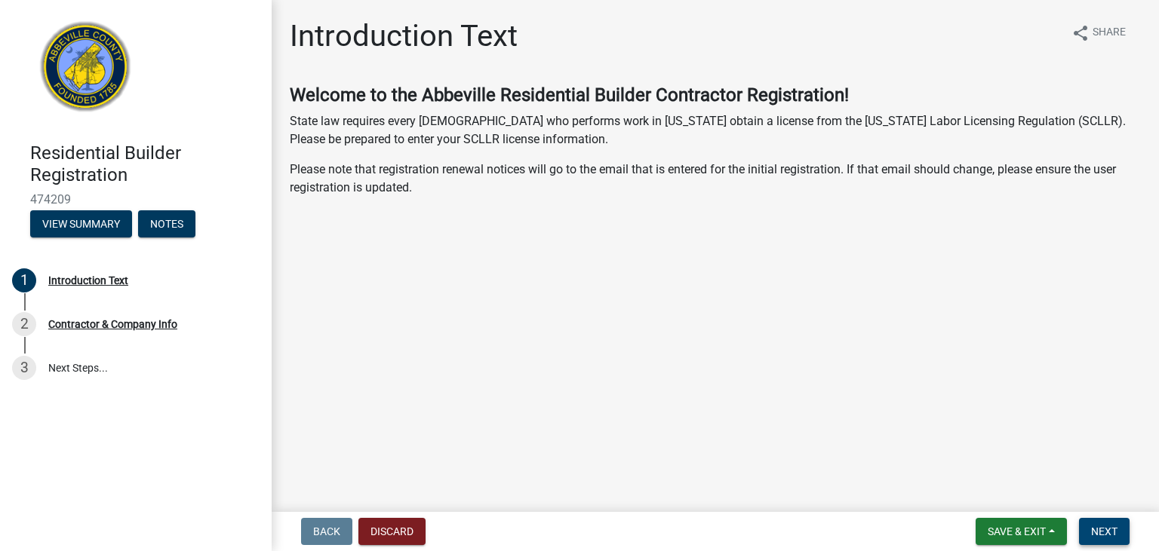
click at [1105, 530] on span "Next" at bounding box center [1104, 532] width 26 height 12
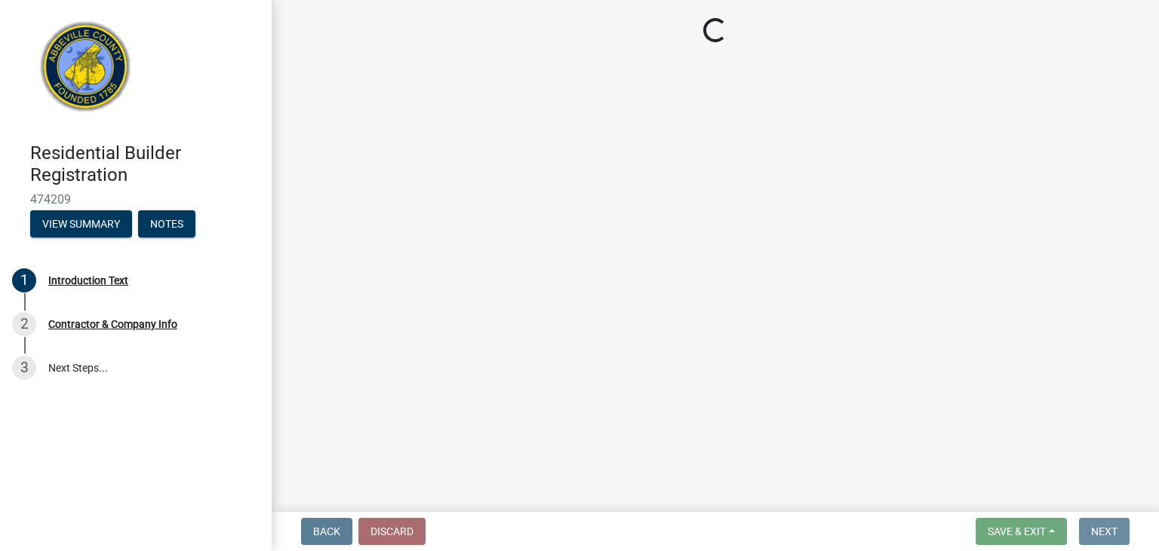
select select "SC"
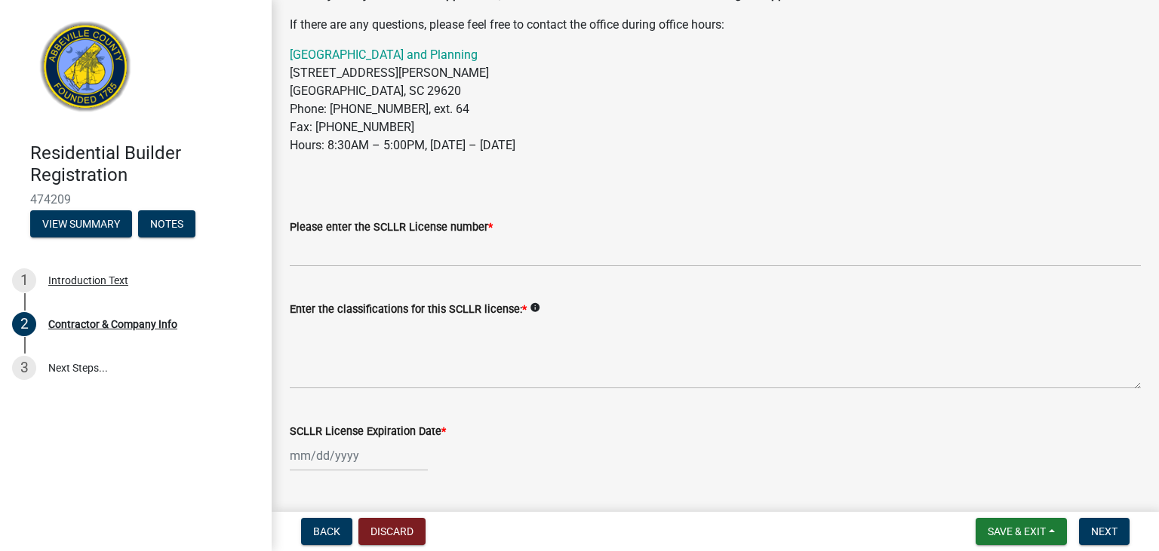
scroll to position [173, 0]
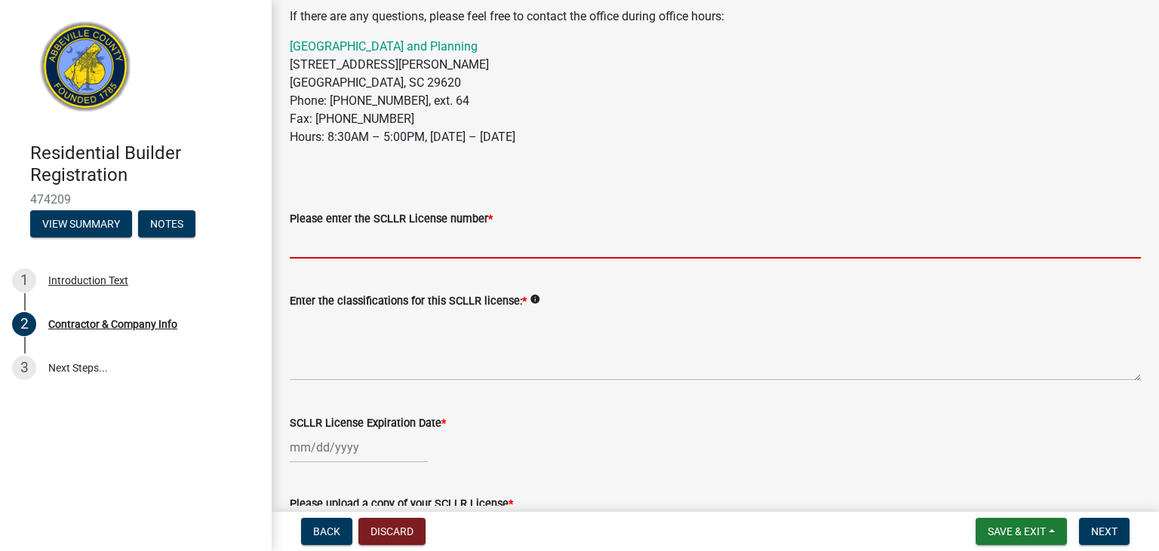
click at [386, 241] on input "Please enter the SCLLR License number *" at bounding box center [715, 243] width 851 height 31
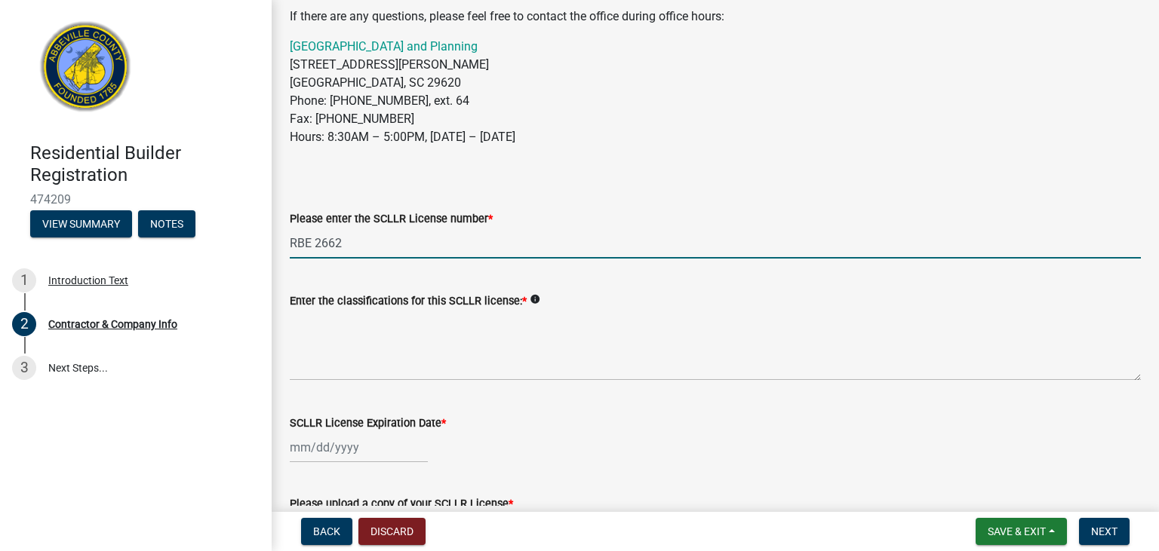
type input "RBE 2662"
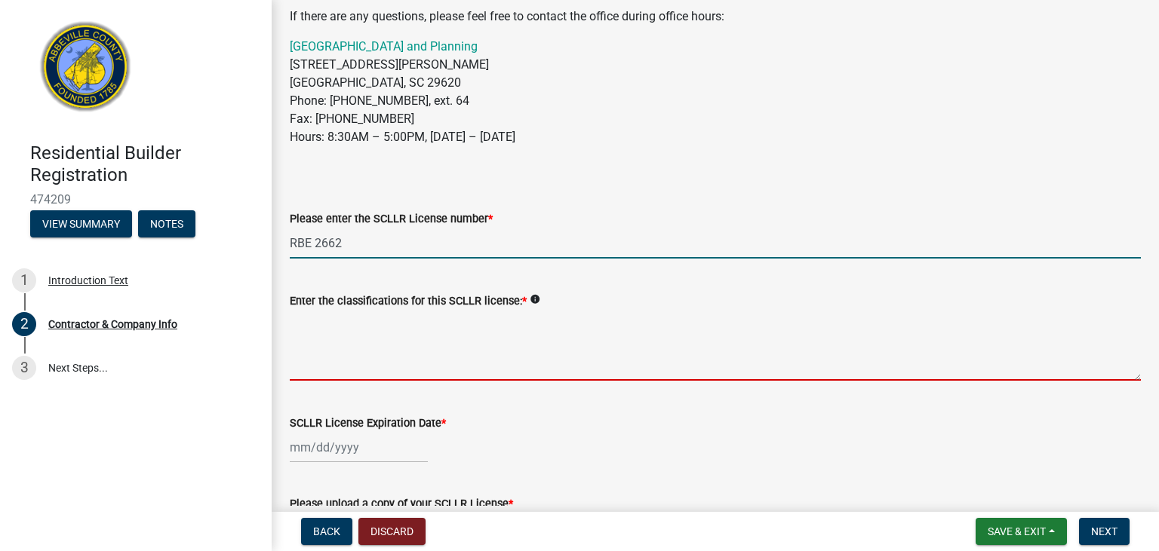
click at [382, 354] on textarea "Enter the classifications for this SCLLR license: *" at bounding box center [715, 345] width 851 height 71
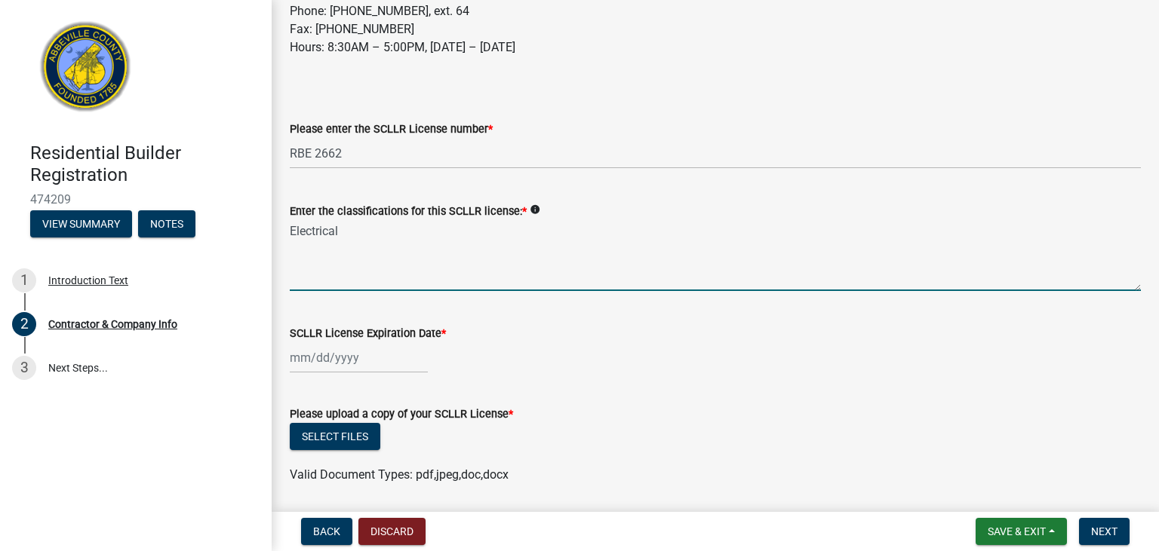
scroll to position [347, 0]
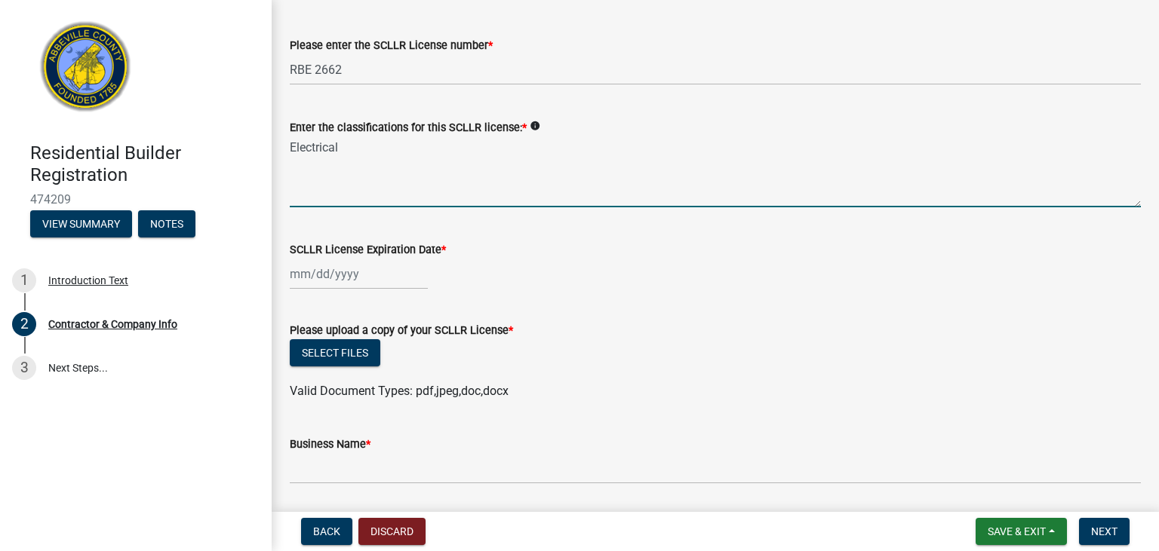
type textarea "Electrical"
click at [327, 284] on input "SCLLR License Expiration Date *" at bounding box center [359, 274] width 138 height 31
select select "9"
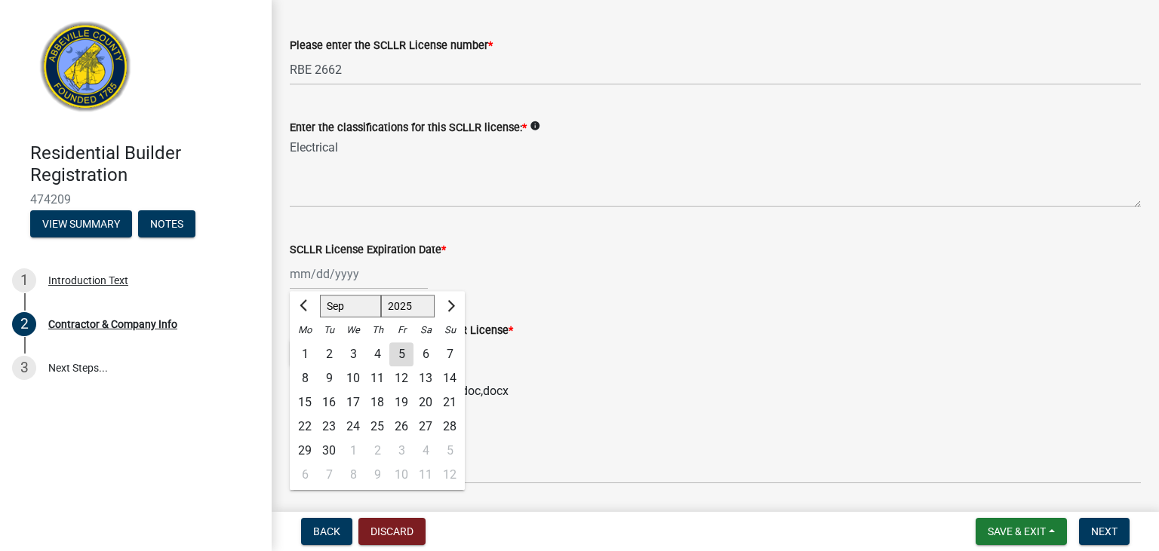
click at [381, 295] on select "1525 1526 1527 1528 1529 1530 1531 1532 1533 1534 1535 1536 1537 1538 1539 1540…" at bounding box center [408, 306] width 54 height 23
select select "2027"
click option "2027" at bounding box center [0, 0] width 0 height 0
click at [320, 295] on select "Jan Feb Mar Apr May Jun Jul Aug Sep Oct Nov Dec" at bounding box center [350, 306] width 61 height 23
select select "6"
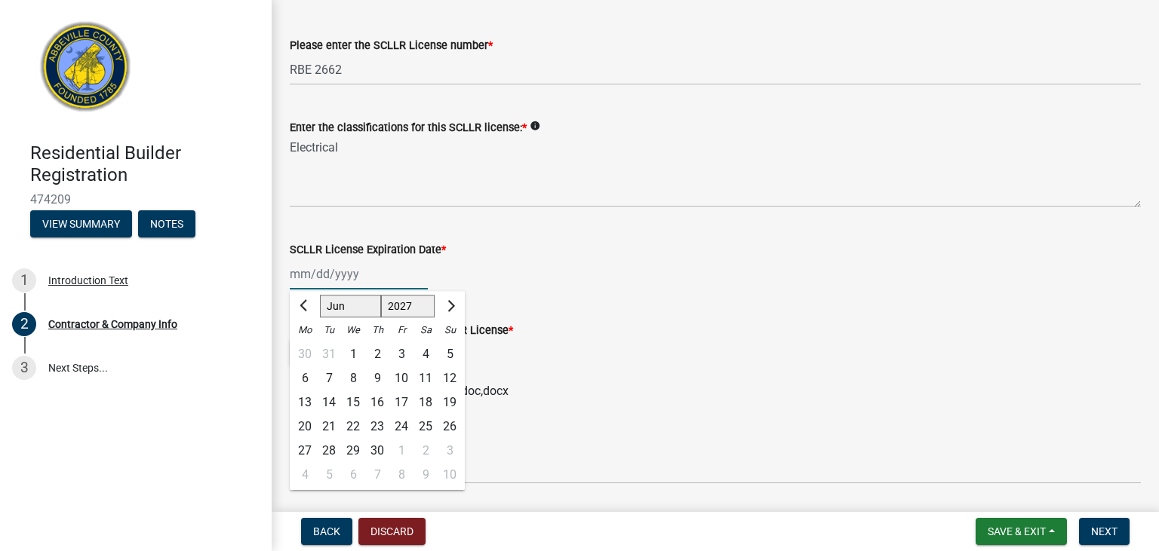
click option "Jun" at bounding box center [0, 0] width 0 height 0
click at [349, 449] on div "30" at bounding box center [353, 451] width 24 height 24
type input "06/30/2027"
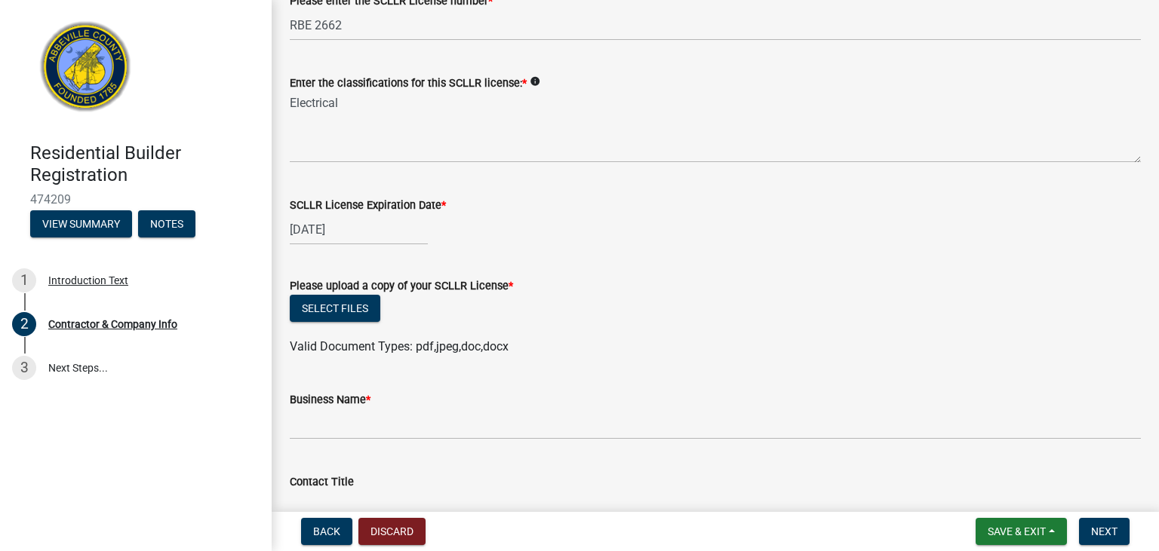
scroll to position [434, 0]
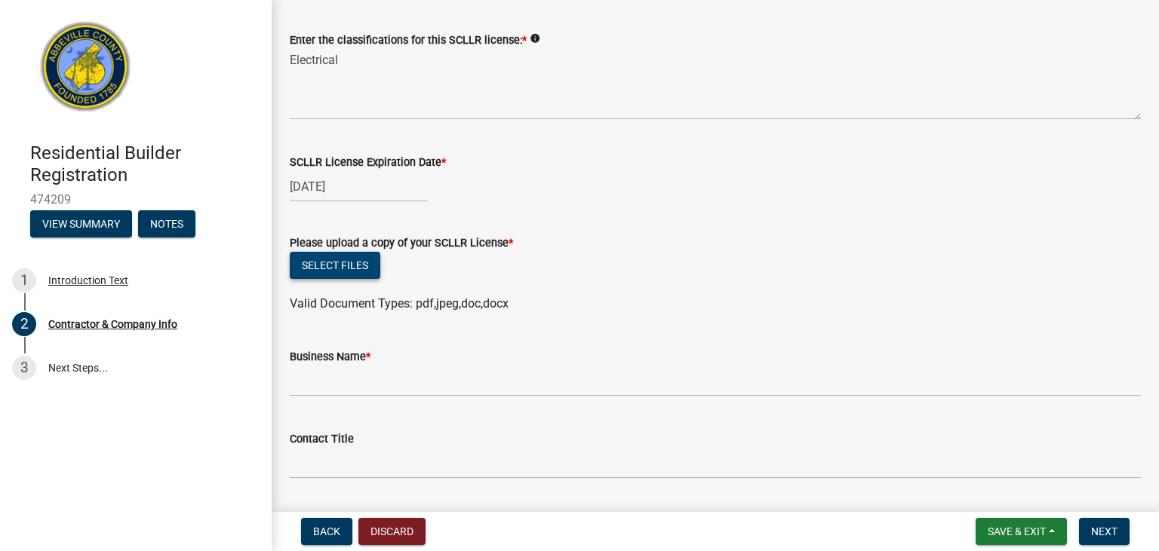
click at [361, 257] on button "Select files" at bounding box center [335, 265] width 91 height 27
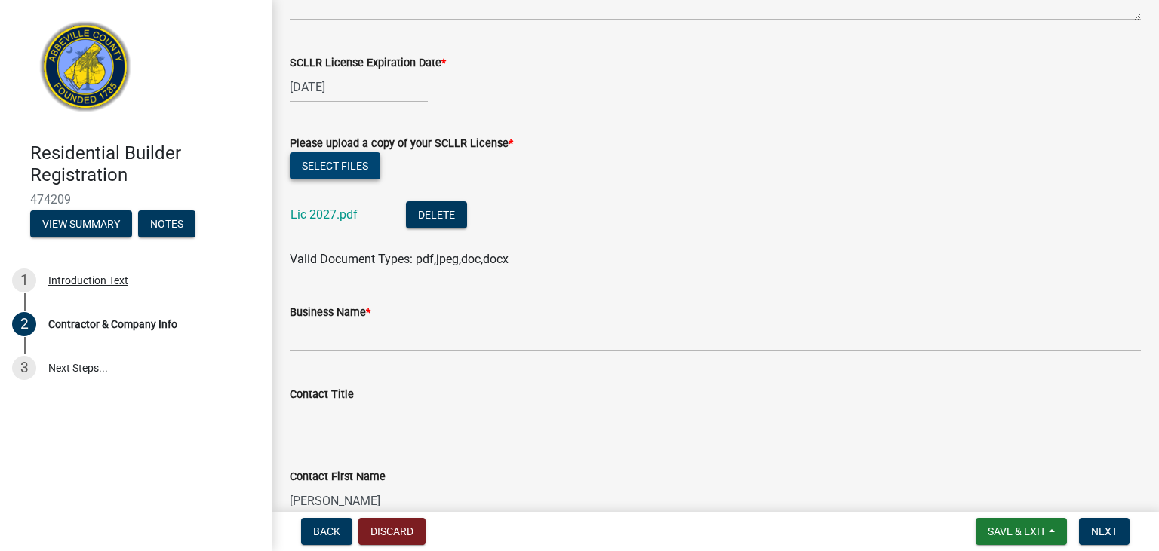
scroll to position [608, 0]
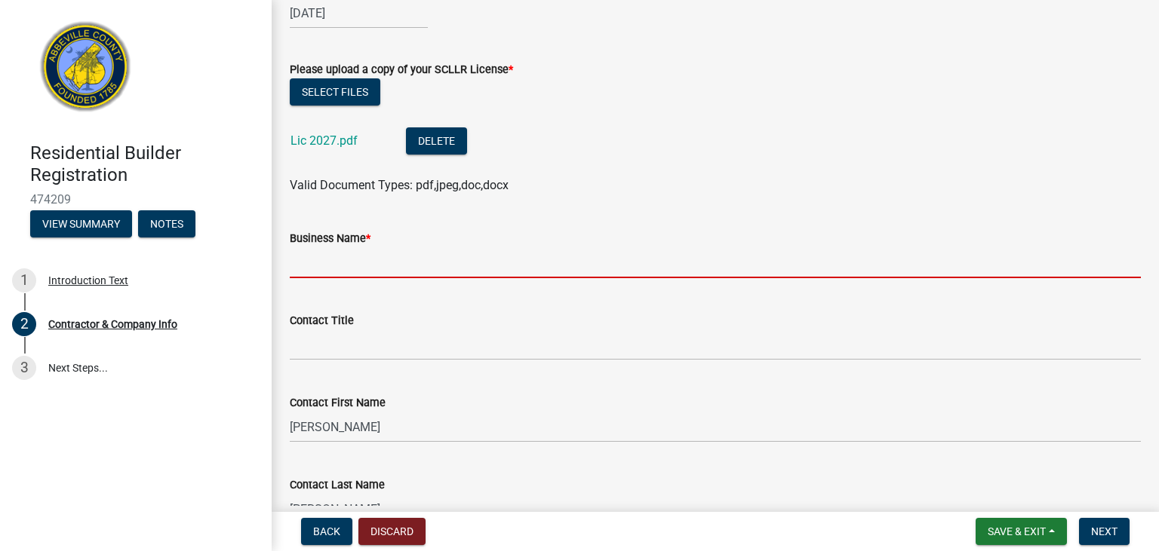
click at [357, 261] on input "Business Name *" at bounding box center [715, 262] width 851 height 31
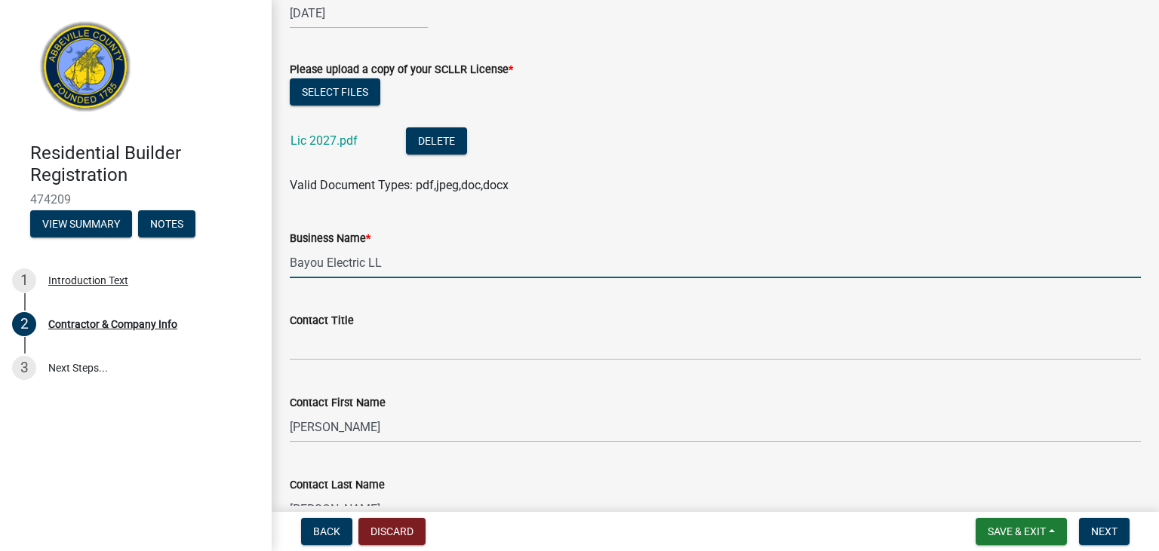
type input "Bayou Electric LL"
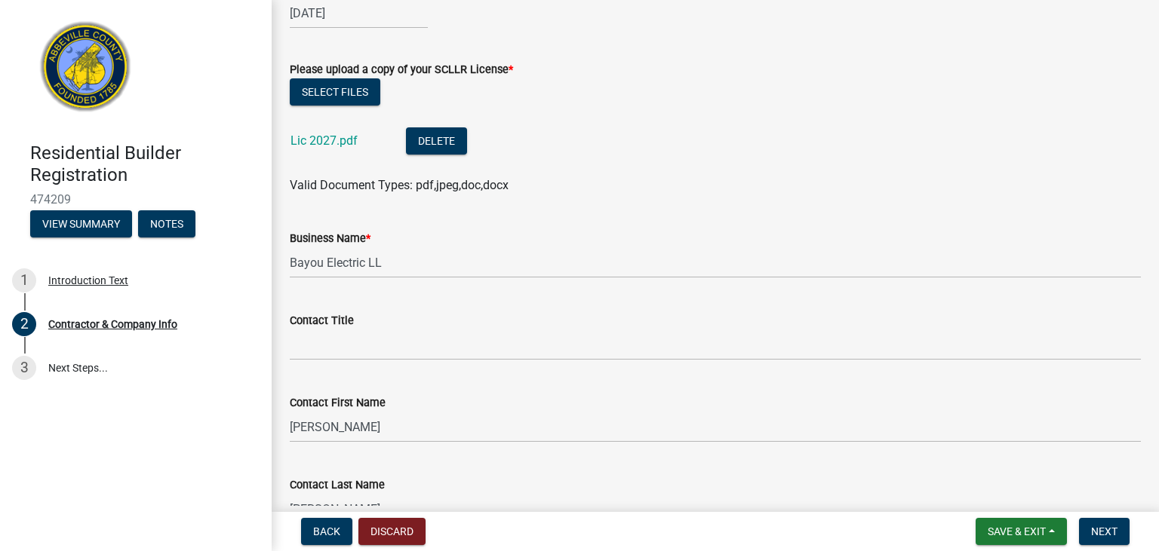
select select "CA"
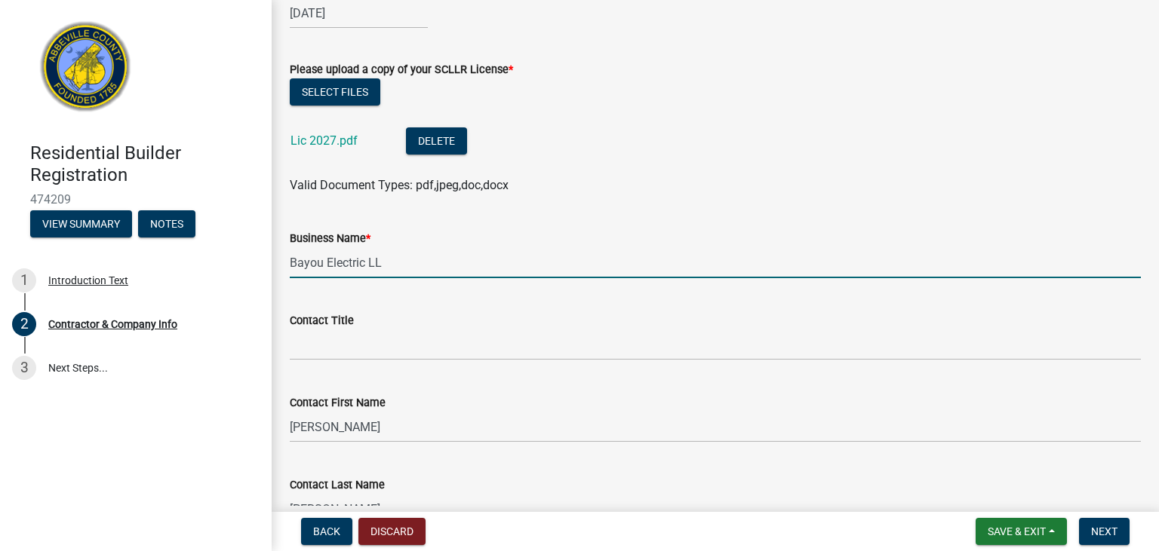
click at [430, 267] on input "Bayou Electric LL" at bounding box center [715, 262] width 851 height 31
type input "Bayou Electric LLC"
click at [409, 364] on wm-data-entity-input "Contact Title" at bounding box center [715, 331] width 851 height 82
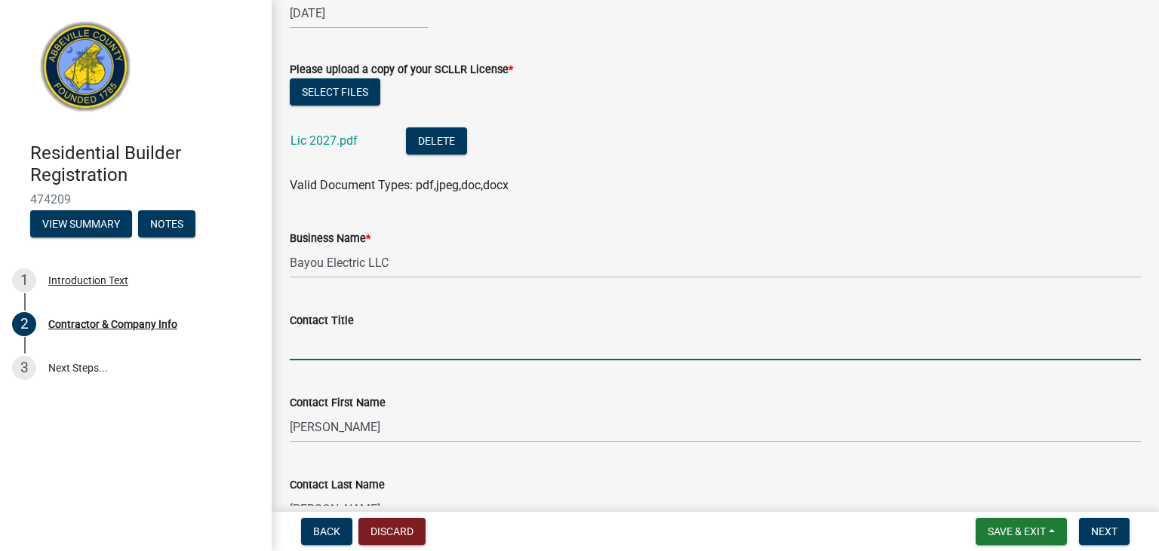
click at [388, 353] on input "Contact Title" at bounding box center [715, 345] width 851 height 31
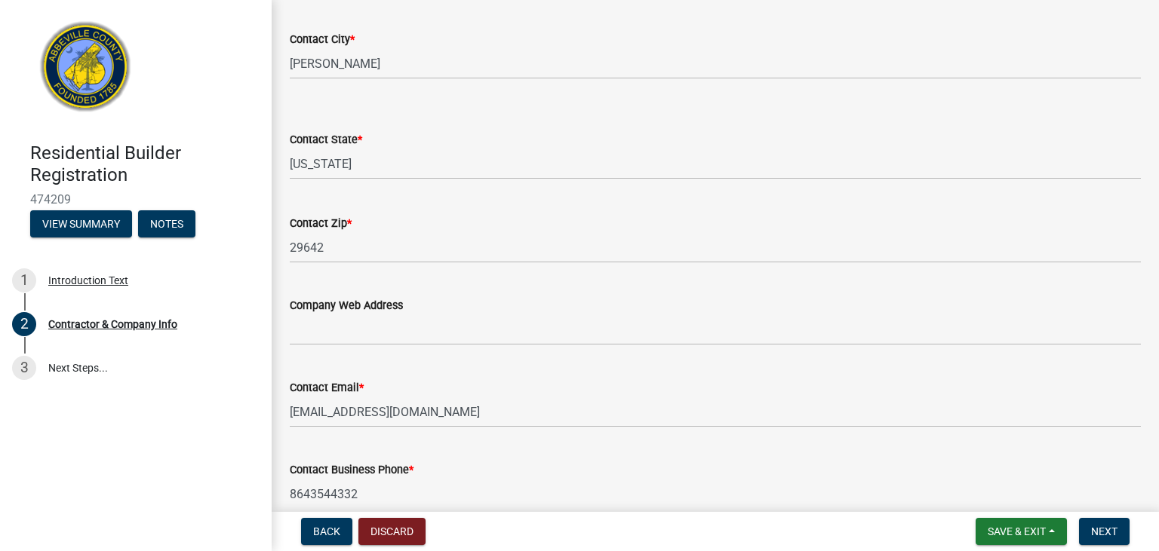
scroll to position [1303, 0]
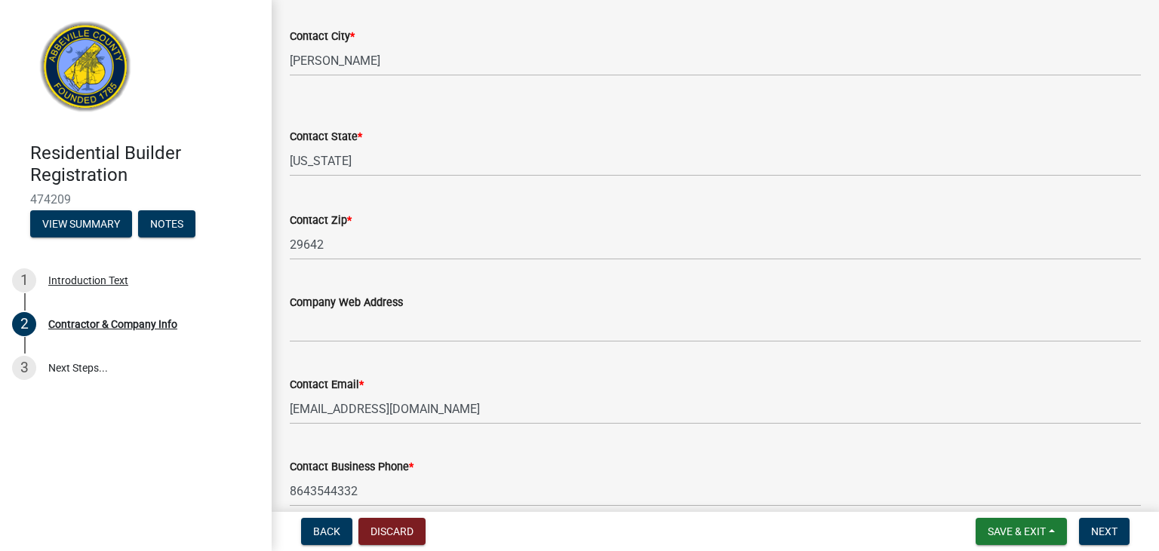
type input "Owner"
click at [290, 146] on select "Select Item... Alabama Alaska Arizona Arkansas California Colorado Connecticut …" at bounding box center [715, 161] width 851 height 31
click option "South Dakota" at bounding box center [0, 0] width 0 height 0
click at [290, 146] on select "Select Item... Alabama Alaska Arizona Arkansas California Colorado Connecticut …" at bounding box center [715, 161] width 851 height 31
select select "SC"
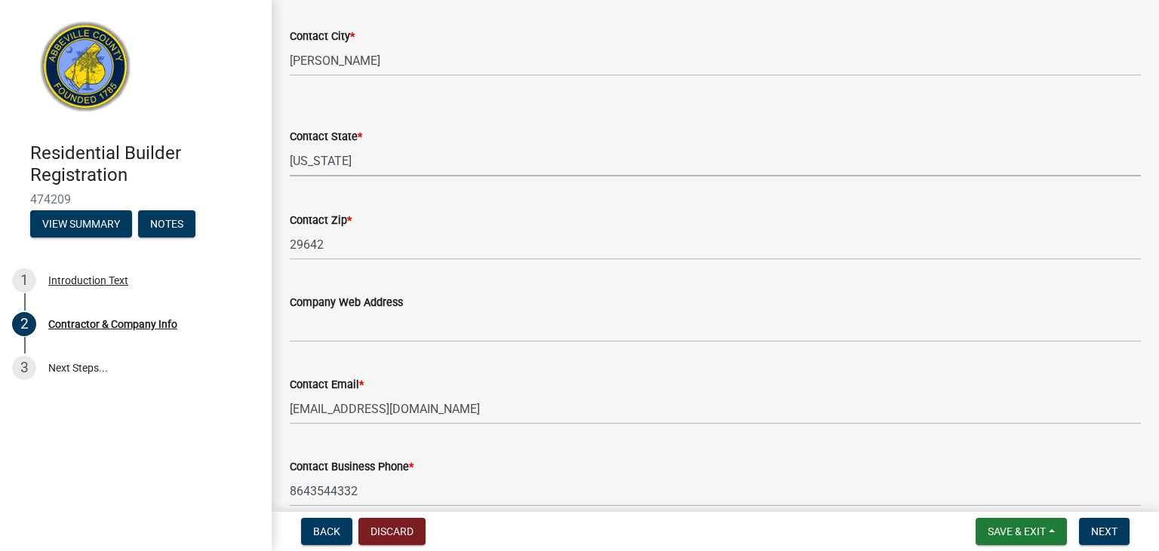
click option "South Carolina" at bounding box center [0, 0] width 0 height 0
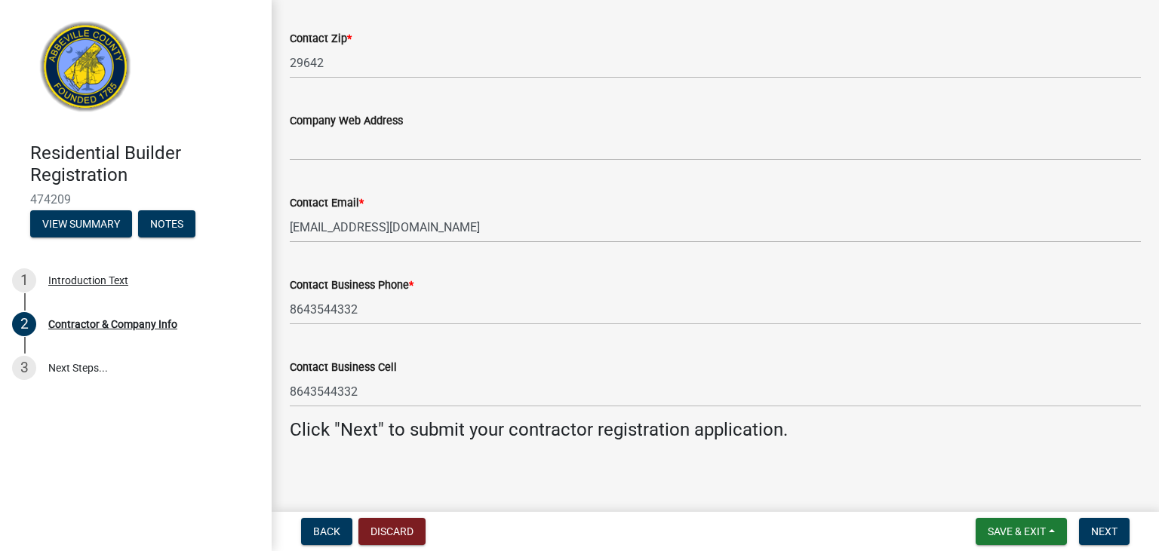
scroll to position [1491, 0]
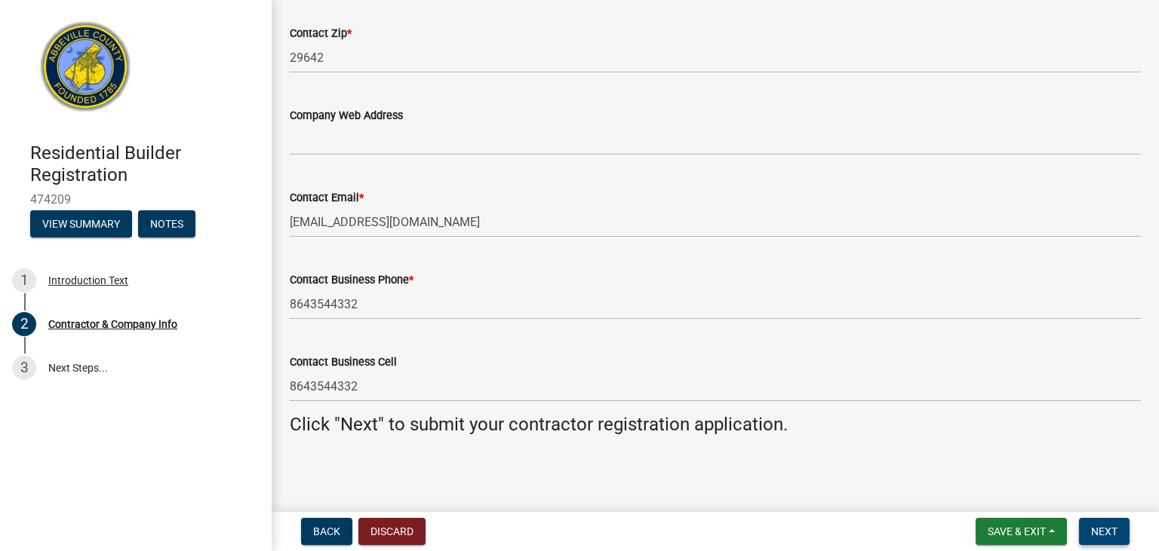
click at [1112, 528] on span "Next" at bounding box center [1104, 532] width 26 height 12
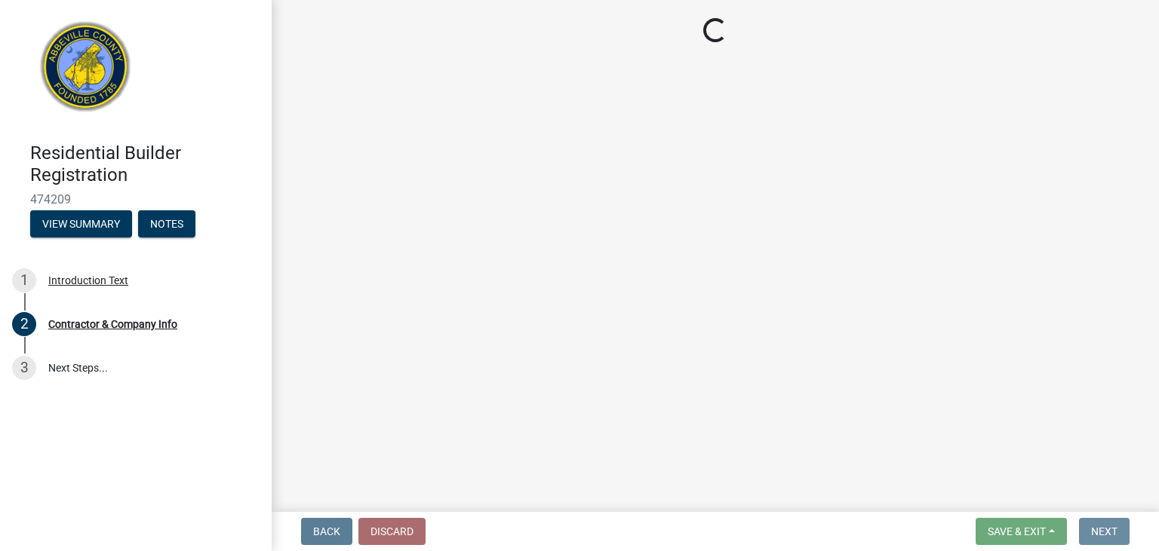
scroll to position [0, 0]
